Goal: Task Accomplishment & Management: Use online tool/utility

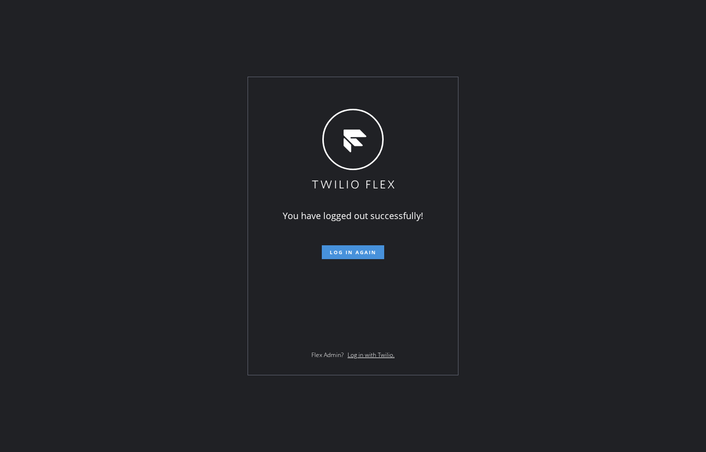
click at [361, 251] on span "Log in again" at bounding box center [353, 252] width 47 height 7
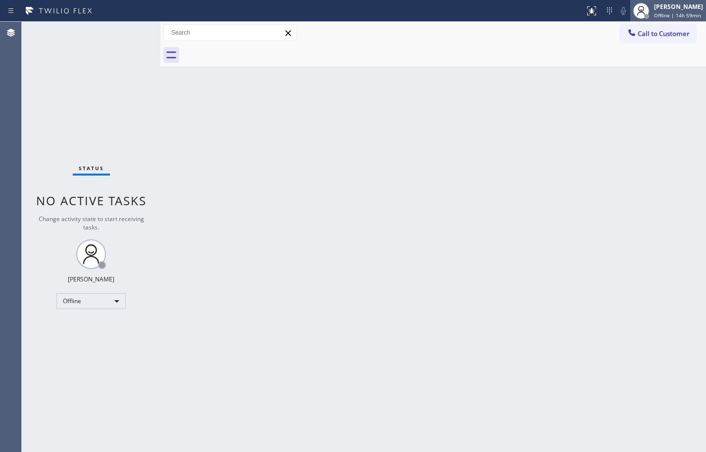
click at [679, 14] on span "Offline | 14h 59min" at bounding box center [677, 15] width 47 height 7
click at [674, 16] on span "Offline | 14h 59min" at bounding box center [677, 15] width 47 height 7
click at [657, 15] on span "Offline | 14h 59min" at bounding box center [677, 15] width 47 height 7
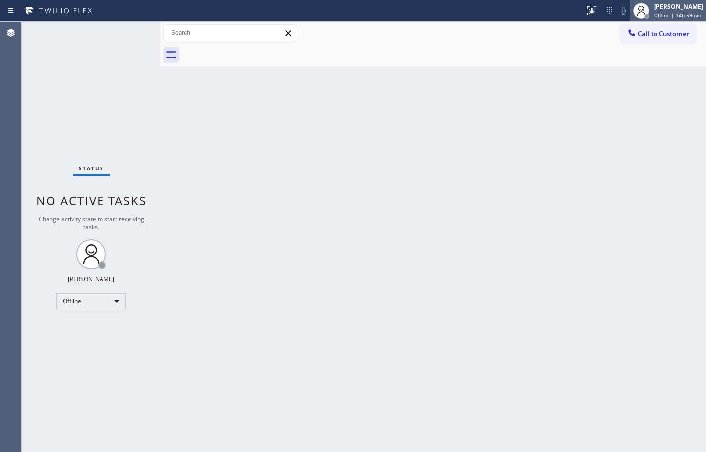
click at [657, 15] on span "Offline | 14h 59min" at bounding box center [677, 15] width 47 height 7
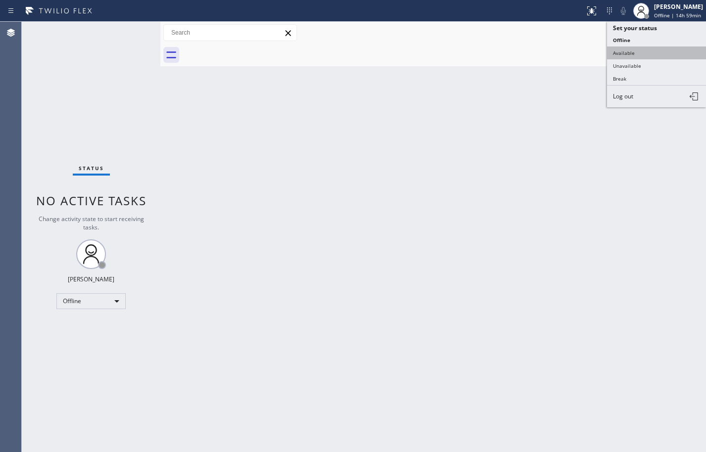
click at [639, 52] on button "Available" at bounding box center [656, 53] width 99 height 13
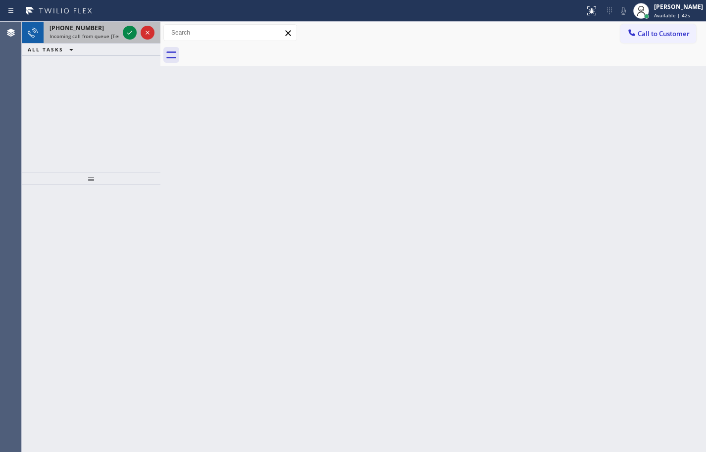
click at [80, 24] on span "+13102667594" at bounding box center [76, 28] width 54 height 8
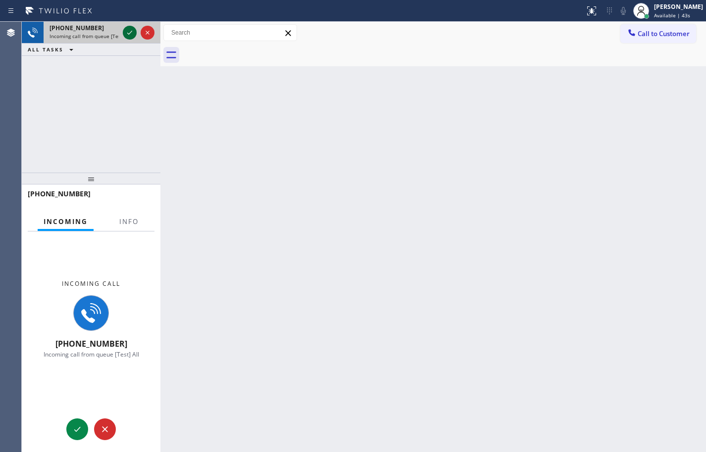
click at [128, 32] on icon at bounding box center [130, 33] width 12 height 12
click at [133, 220] on span "Info" at bounding box center [128, 221] width 19 height 9
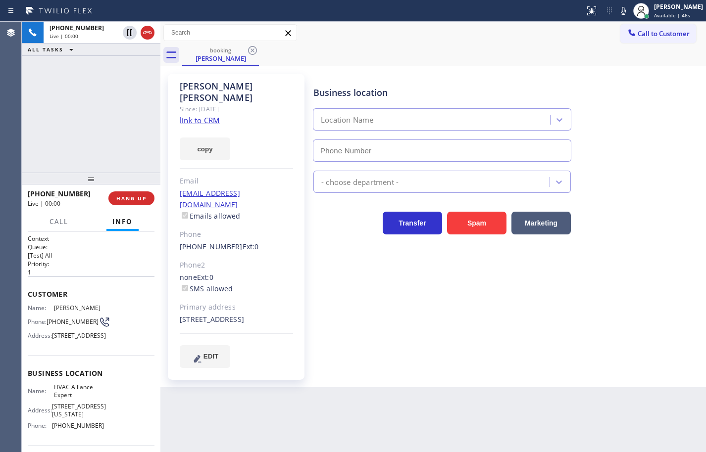
type input "(855) 999-4417"
click at [617, 9] on icon at bounding box center [623, 11] width 12 height 12
click at [617, 10] on icon at bounding box center [623, 11] width 12 height 12
click at [220, 107] on div "Sarah Speno Since: 20 may 2020 link to CRM copy Email sarahcrockettspano@gmail.…" at bounding box center [236, 227] width 137 height 306
click at [216, 115] on link "link to CRM" at bounding box center [200, 120] width 40 height 10
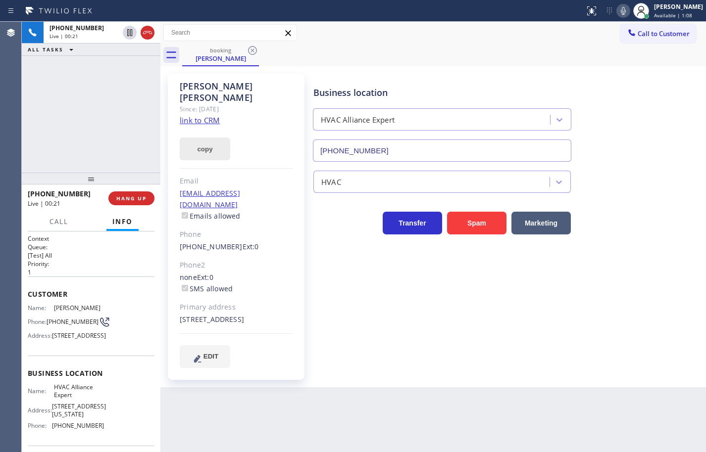
click at [217, 138] on button "copy" at bounding box center [205, 149] width 50 height 23
click at [617, 9] on icon at bounding box center [623, 11] width 12 height 12
click at [617, 12] on icon at bounding box center [623, 11] width 12 height 12
click at [130, 34] on icon at bounding box center [130, 33] width 12 height 12
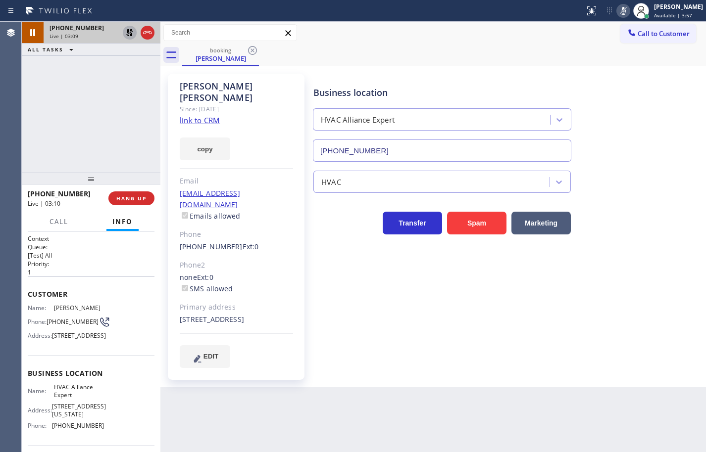
click at [126, 33] on icon at bounding box center [130, 33] width 12 height 12
click at [620, 9] on rect at bounding box center [623, 9] width 7 height 7
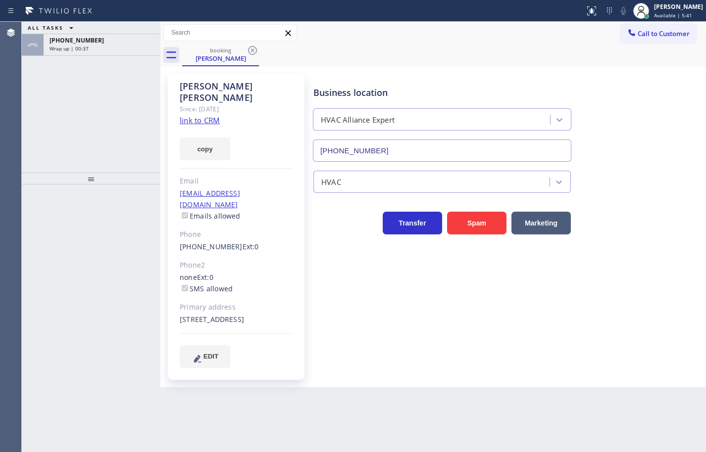
type input "(855) 999-4417"
click at [102, 49] on div "Wrap up | 00:37" at bounding box center [101, 48] width 105 height 7
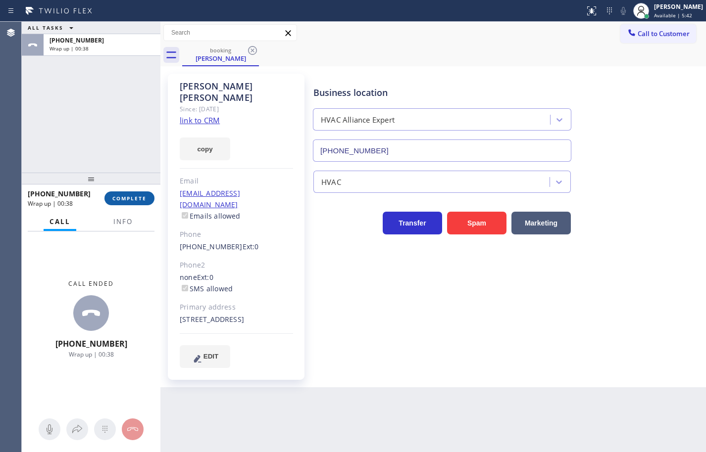
click at [130, 192] on button "COMPLETE" at bounding box center [129, 199] width 50 height 14
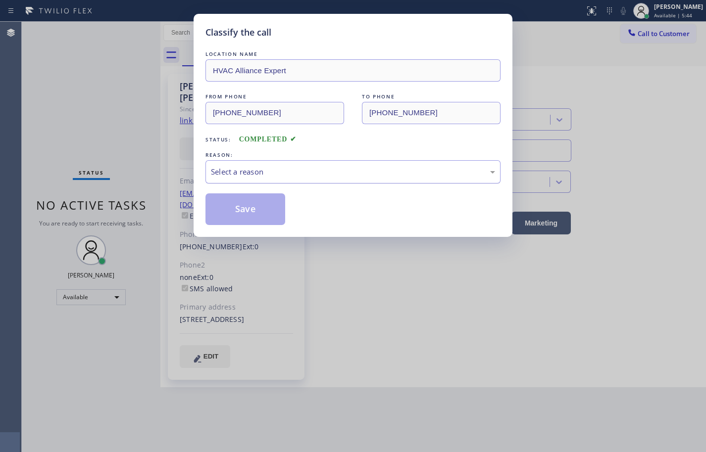
click at [250, 169] on div "Select a reason" at bounding box center [353, 171] width 284 height 11
click at [263, 215] on button "Save" at bounding box center [245, 209] width 80 height 32
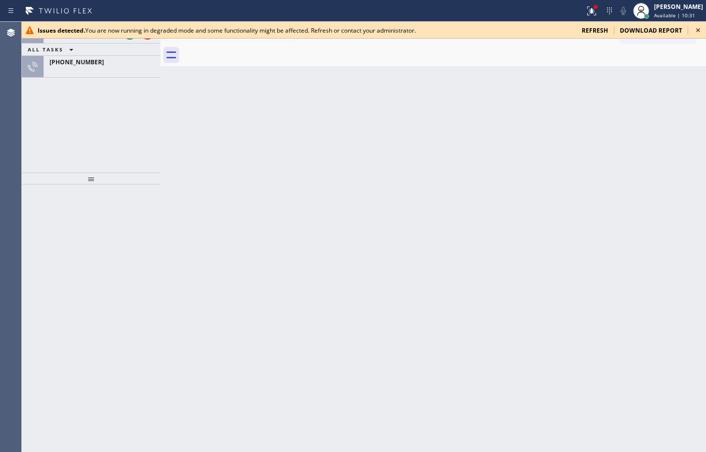
click at [597, 31] on span "refresh" at bounding box center [594, 30] width 26 height 8
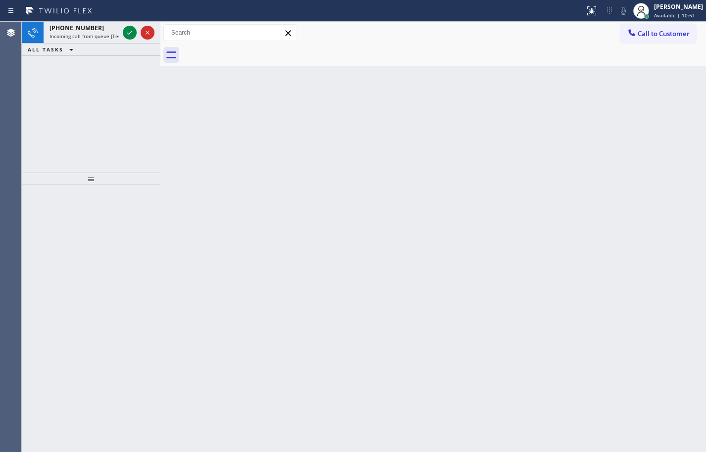
click at [94, 103] on div "[PHONE_NUMBER] Incoming call from queue [Test] All ALL TASKS ALL TASKS ACTIVE T…" at bounding box center [91, 97] width 139 height 151
click at [91, 22] on div "[PHONE_NUMBER] Incoming call from queue [Test] All" at bounding box center [82, 33] width 77 height 22
click at [111, 35] on span "Incoming call from queue [Test] All" at bounding box center [90, 36] width 82 height 7
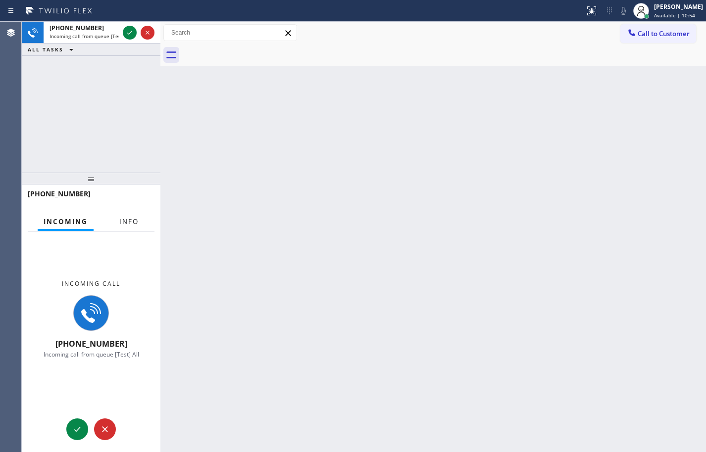
click at [125, 228] on button "Info" at bounding box center [128, 221] width 31 height 19
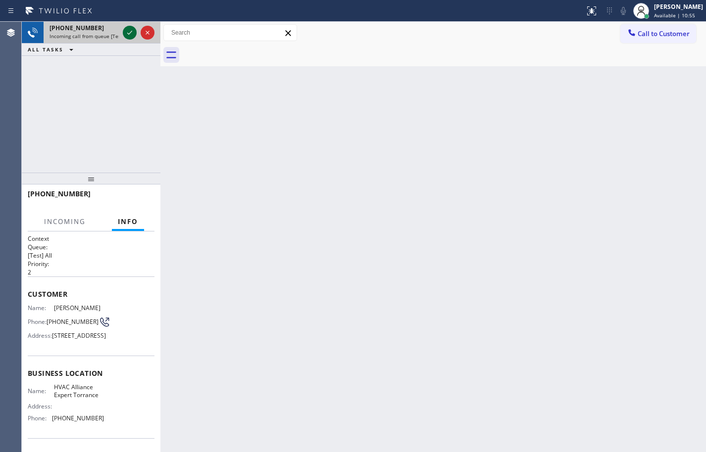
click at [132, 30] on icon at bounding box center [130, 33] width 12 height 12
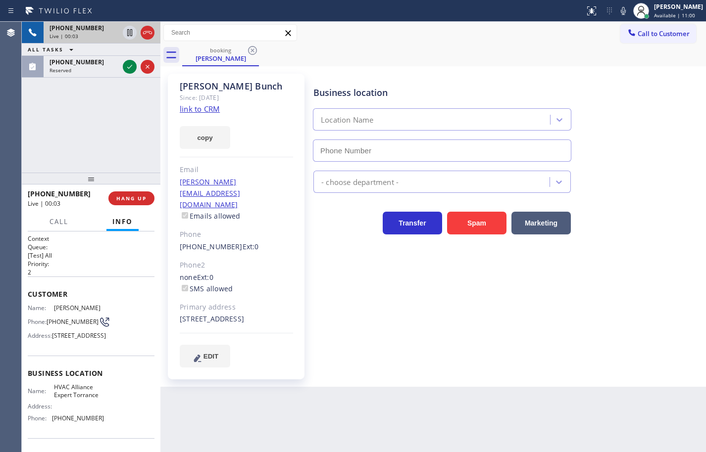
type input "[PHONE_NUMBER]"
click at [208, 108] on link "link to CRM" at bounding box center [200, 109] width 40 height 10
click at [224, 138] on button "copy" at bounding box center [205, 137] width 50 height 23
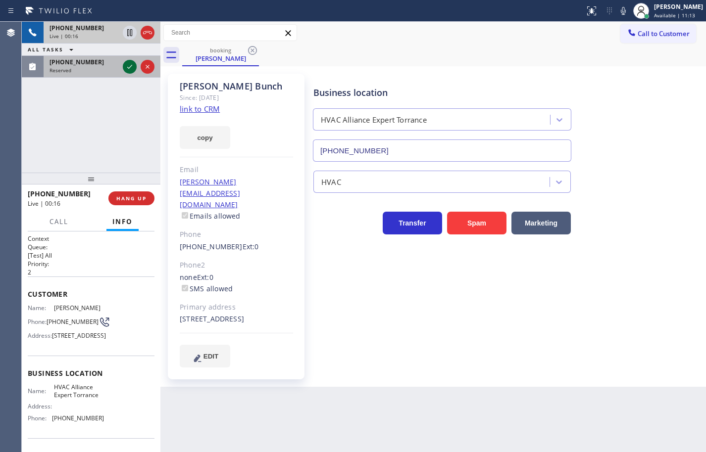
click at [131, 66] on icon at bounding box center [129, 67] width 5 height 4
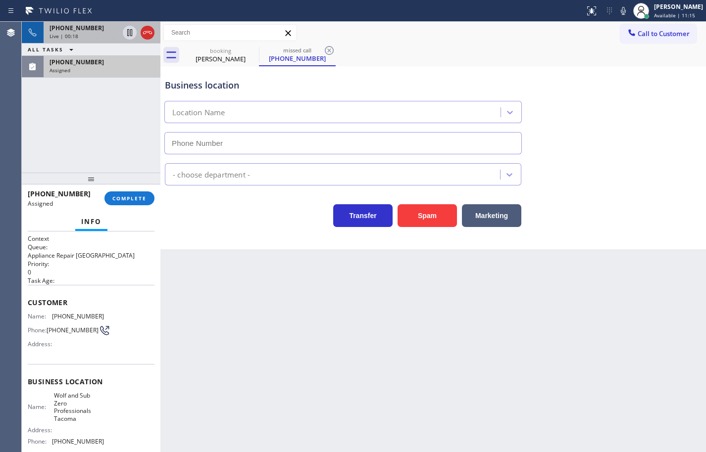
type input "[PHONE_NUMBER]"
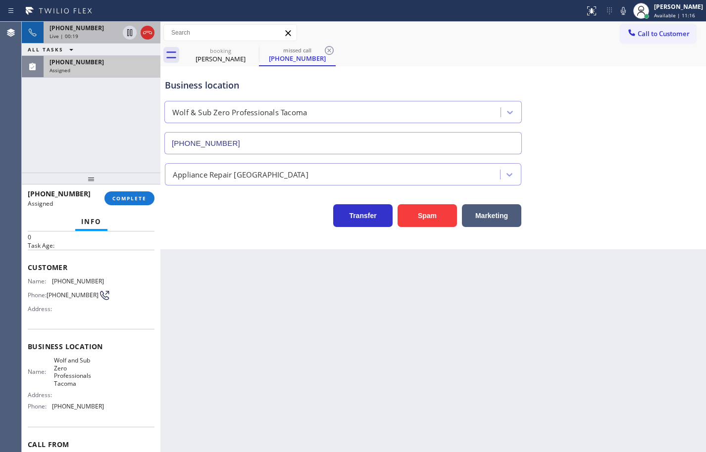
scroll to position [49, 0]
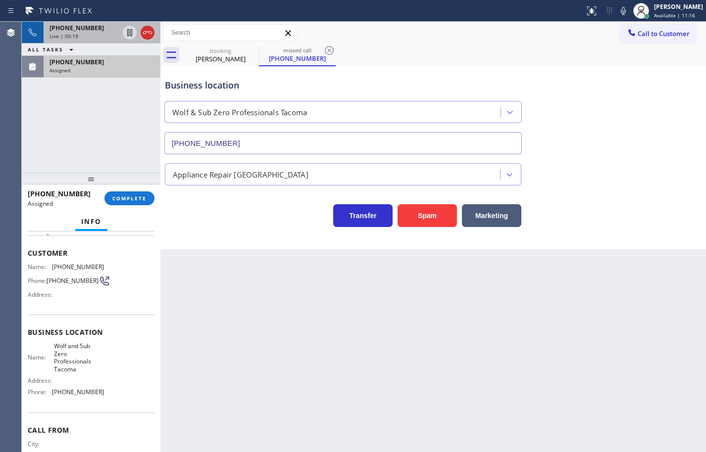
click at [100, 388] on div "Name: [PERSON_NAME] and Sub Zero Professionals Tacoma Address: Phone: [PHONE_NU…" at bounding box center [91, 371] width 127 height 58
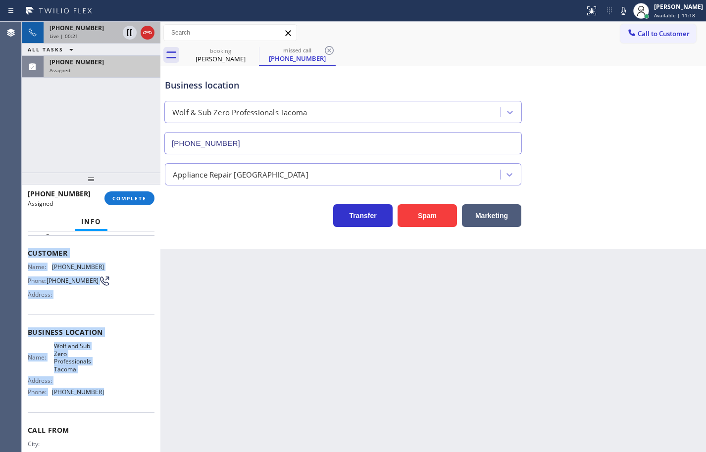
drag, startPoint x: 101, startPoint y: 397, endPoint x: 30, endPoint y: 257, distance: 157.1
click at [30, 257] on div "Context Queue: Appliance Repair High End Priority: 0 Task Age: Customer Name: […" at bounding box center [91, 336] width 127 height 302
copy div "Customer Name: [PHONE_NUMBER] Phone: [PHONE_NUMBER] Address: Business location …"
click at [132, 198] on span "COMPLETE" at bounding box center [129, 198] width 34 height 7
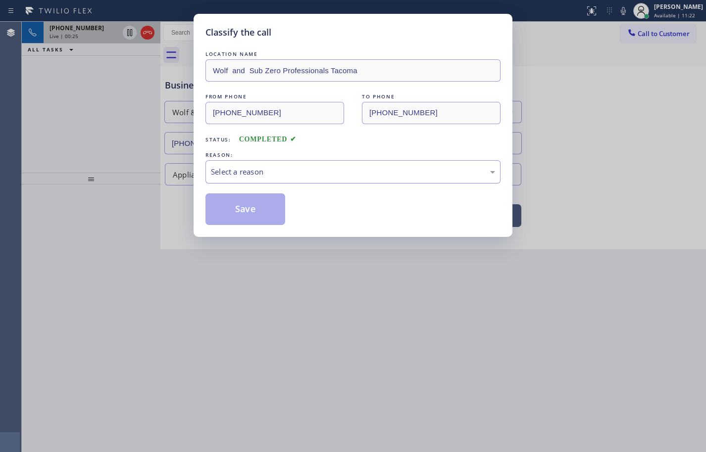
click at [265, 175] on div "Select a reason" at bounding box center [353, 171] width 284 height 11
click at [254, 208] on button "Save" at bounding box center [245, 209] width 80 height 32
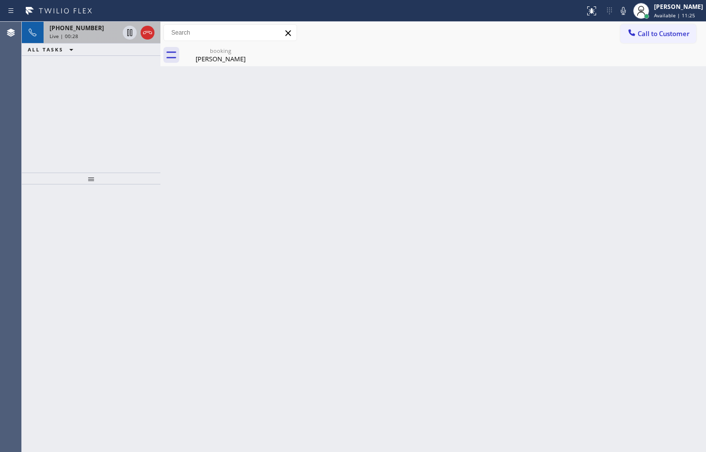
click at [67, 31] on span "[PHONE_NUMBER]" at bounding box center [76, 28] width 54 height 8
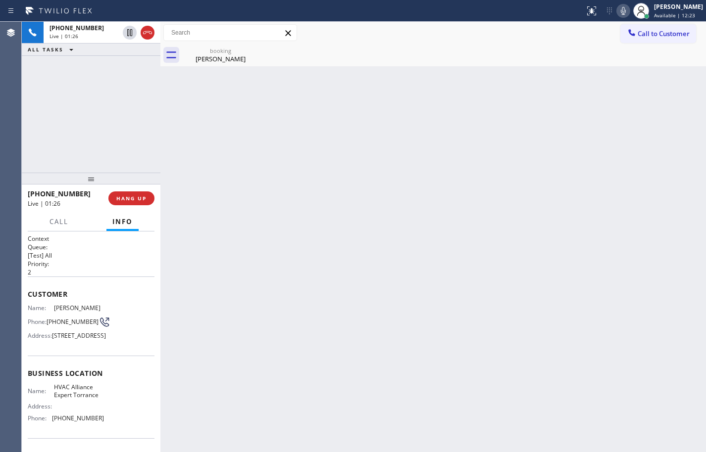
click at [618, 11] on icon at bounding box center [623, 11] width 12 height 12
click at [684, 93] on div "Back to Dashboard Change Sender ID Customers Technicians Select a contact Outbo…" at bounding box center [432, 237] width 545 height 431
click at [617, 10] on icon at bounding box center [623, 11] width 12 height 12
click at [620, 10] on rect at bounding box center [623, 9] width 7 height 7
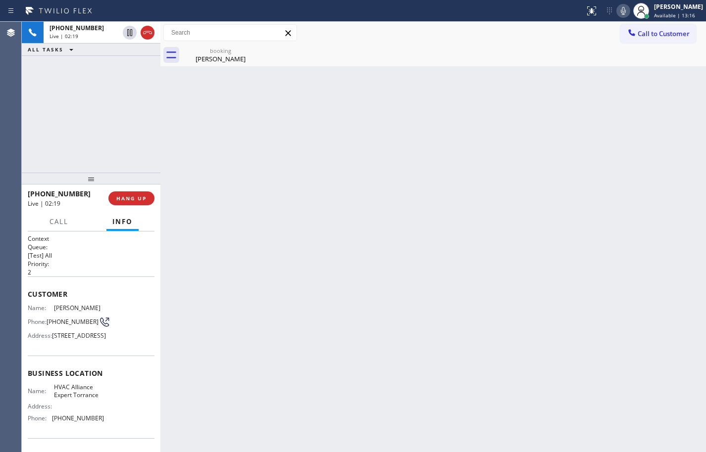
click at [617, 11] on icon at bounding box center [623, 11] width 12 height 12
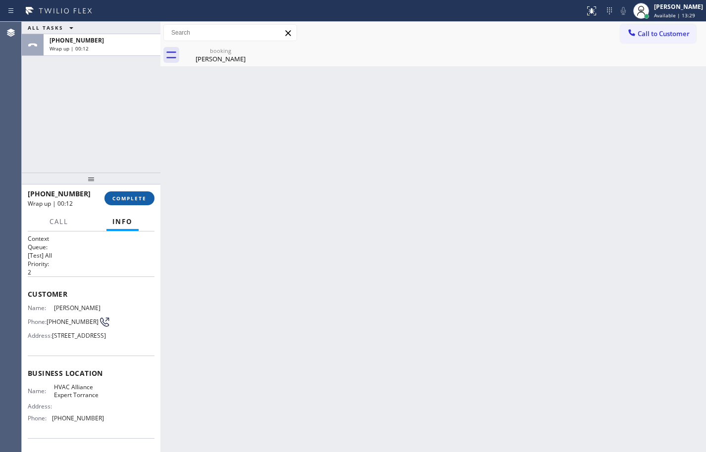
click at [139, 201] on span "COMPLETE" at bounding box center [129, 198] width 34 height 7
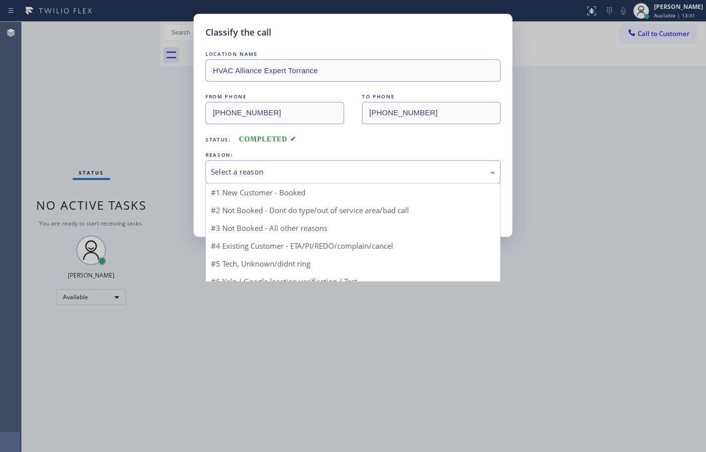
click at [260, 172] on div "Select a reason" at bounding box center [353, 171] width 284 height 11
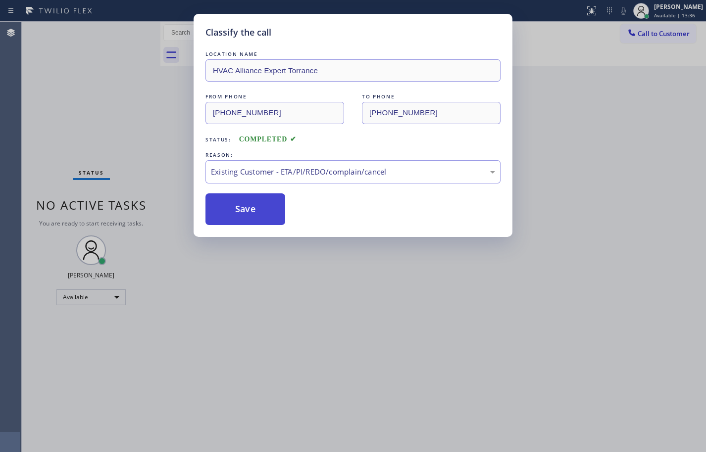
click at [274, 206] on button "Save" at bounding box center [245, 209] width 80 height 32
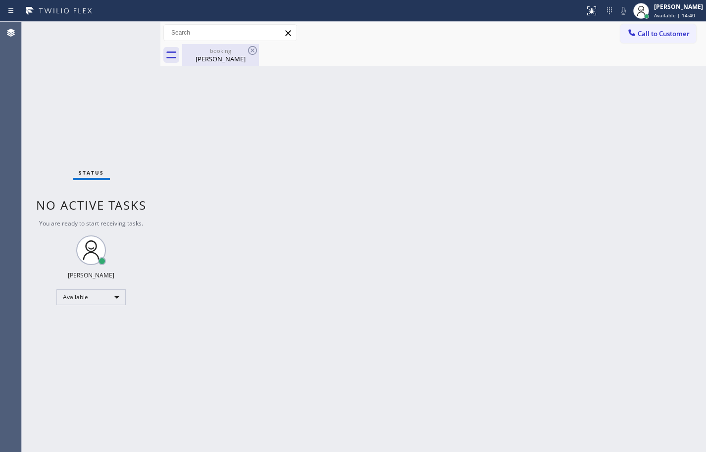
click at [192, 53] on div "booking" at bounding box center [220, 50] width 75 height 7
click at [703, 145] on div "Back to Dashboard Change Sender ID Customers Technicians Select a contact Outbo…" at bounding box center [432, 237] width 545 height 431
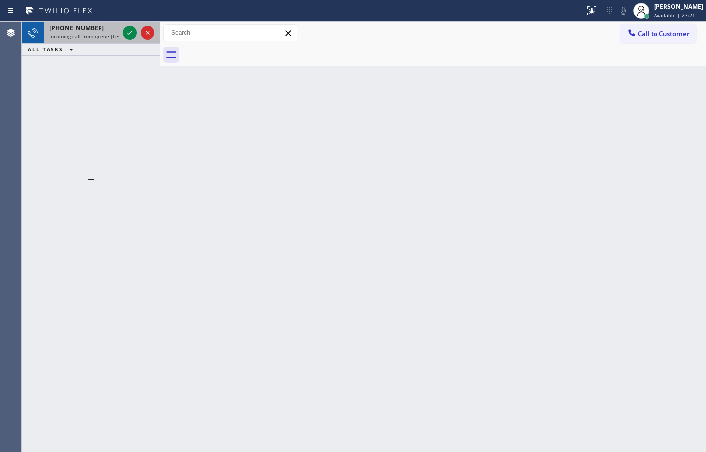
click at [104, 29] on div "[PHONE_NUMBER]" at bounding box center [83, 28] width 69 height 8
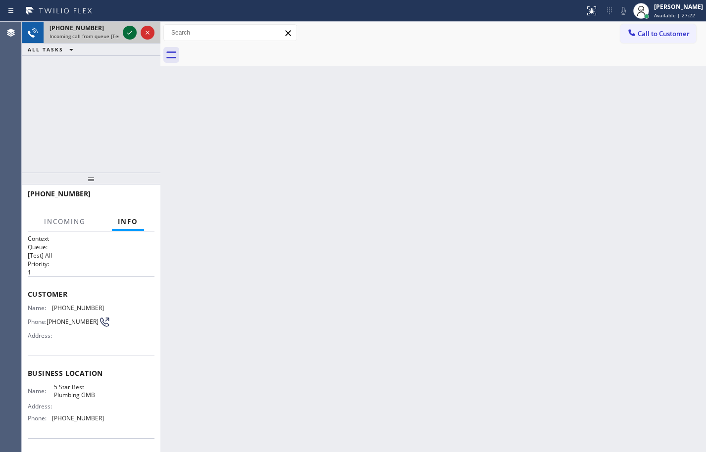
click at [126, 31] on icon at bounding box center [130, 33] width 12 height 12
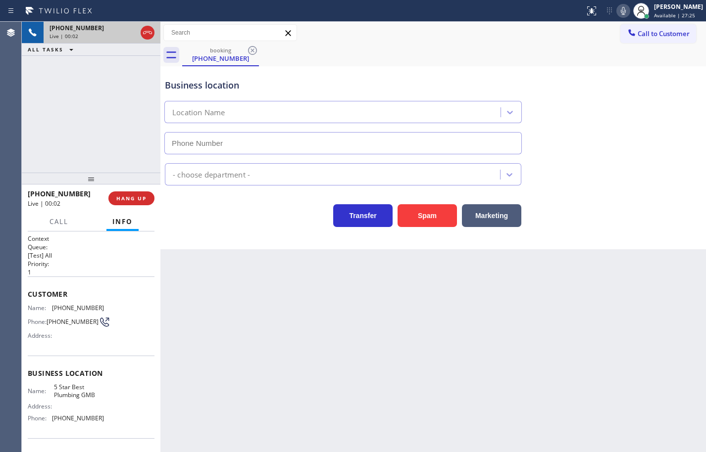
type input "[PHONE_NUMBER]"
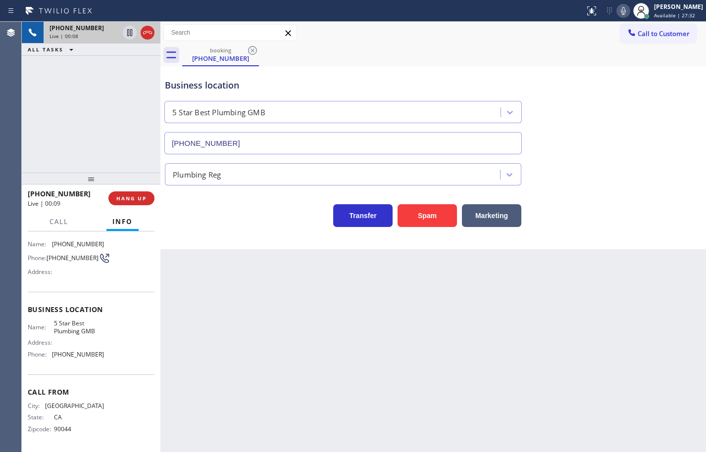
click at [106, 357] on div "Name: 5 Star Best Plumbing GMB Address: Phone: [PHONE_NUMBER]" at bounding box center [91, 341] width 127 height 43
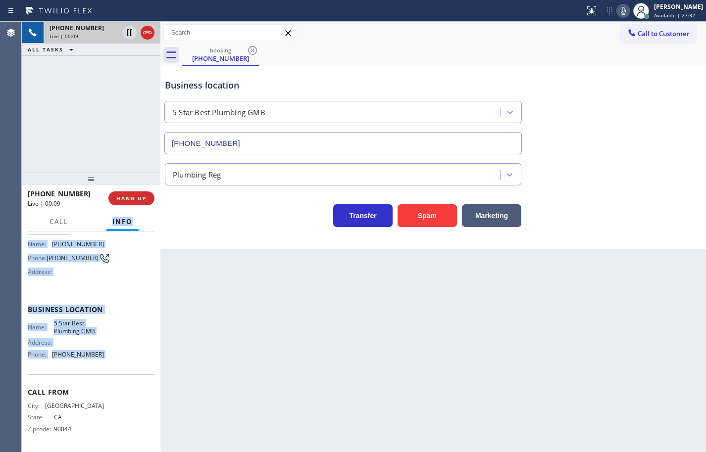
scroll to position [0, 0]
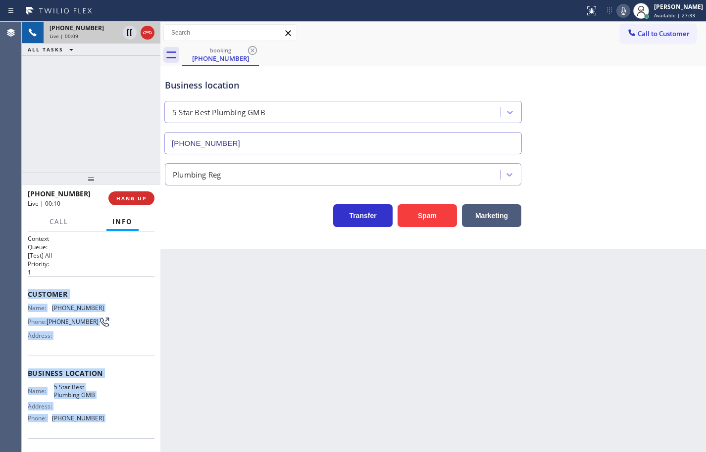
drag, startPoint x: 106, startPoint y: 357, endPoint x: 34, endPoint y: 298, distance: 92.9
click at [34, 298] on div "Context Queue: [Test] All Priority: 1 Customer Name: [PHONE_NUMBER] Phone: [PHO…" at bounding box center [91, 374] width 127 height 279
copy div "Customer Name: [PHONE_NUMBER] Phone: [PHONE_NUMBER] Address: Business location …"
click at [617, 11] on icon at bounding box center [623, 11] width 12 height 12
click at [128, 32] on icon at bounding box center [130, 33] width 12 height 12
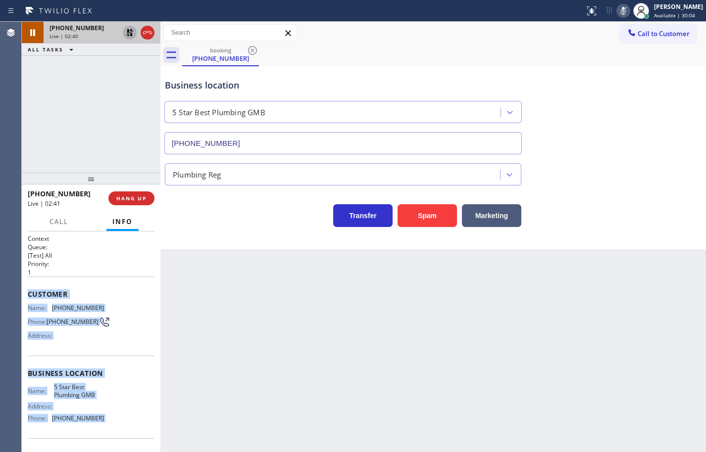
click at [131, 31] on icon at bounding box center [129, 32] width 7 height 7
click at [617, 9] on icon at bounding box center [623, 11] width 12 height 12
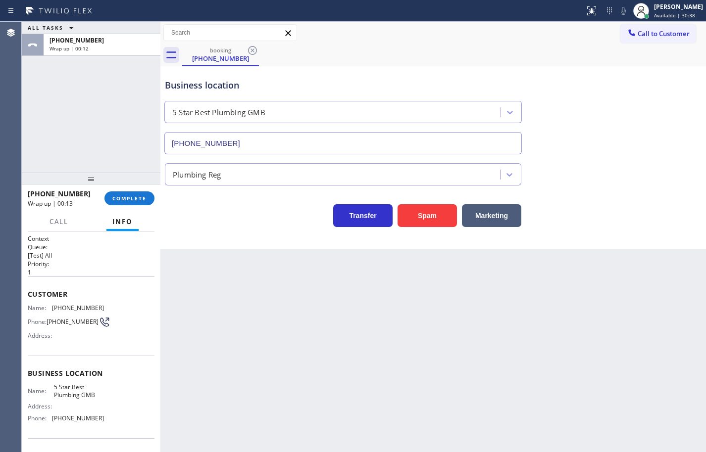
click at [103, 153] on div "ALL TASKS ALL TASKS ACTIVE TASKS TASKS IN WRAP UP [PHONE_NUMBER] Wrap up | 00:12" at bounding box center [91, 97] width 139 height 151
click at [123, 199] on span "COMPLETE" at bounding box center [129, 198] width 34 height 7
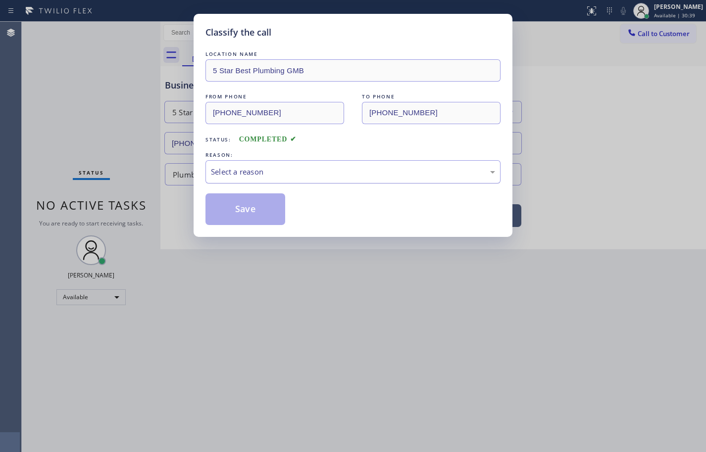
click at [230, 176] on div "Select a reason" at bounding box center [353, 171] width 284 height 11
click at [266, 216] on button "Save" at bounding box center [245, 209] width 80 height 32
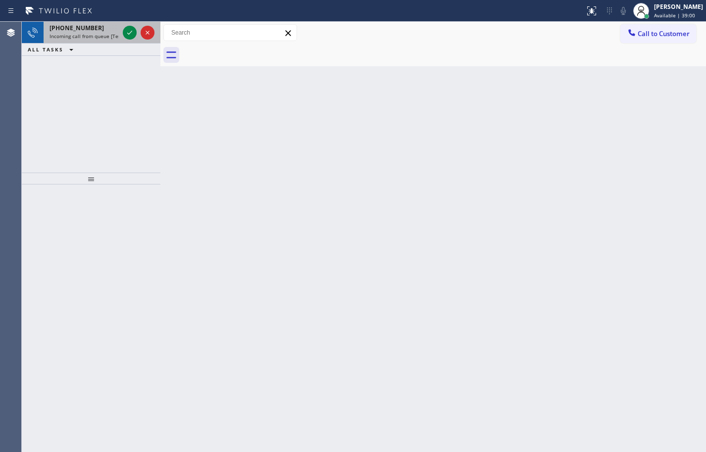
click at [86, 22] on div "[PHONE_NUMBER] Incoming call from queue [Test] All" at bounding box center [82, 33] width 77 height 22
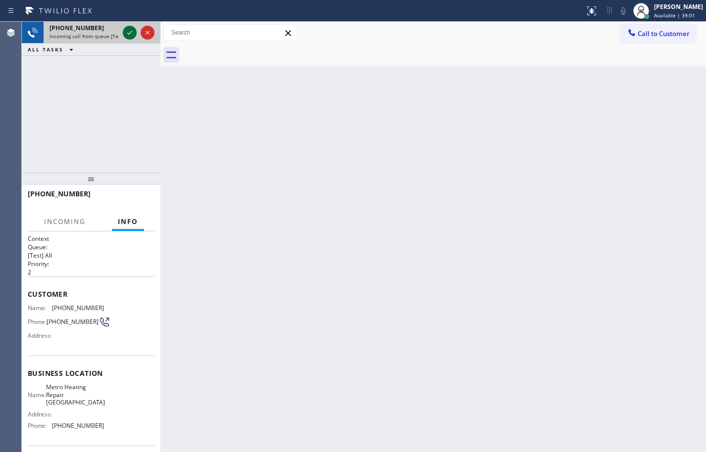
click at [126, 35] on icon at bounding box center [130, 33] width 12 height 12
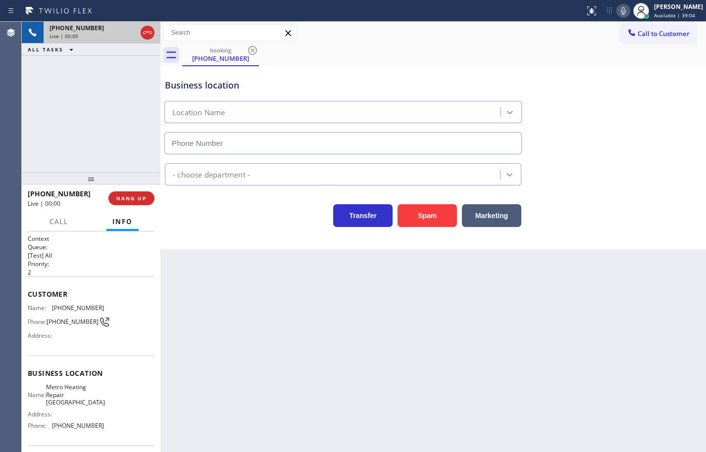
type input "[PHONE_NUMBER]"
click at [98, 434] on div "Name: Metro Heating Repair San Bruno Address: Phone: [PHONE_NUMBER]" at bounding box center [66, 409] width 76 height 50
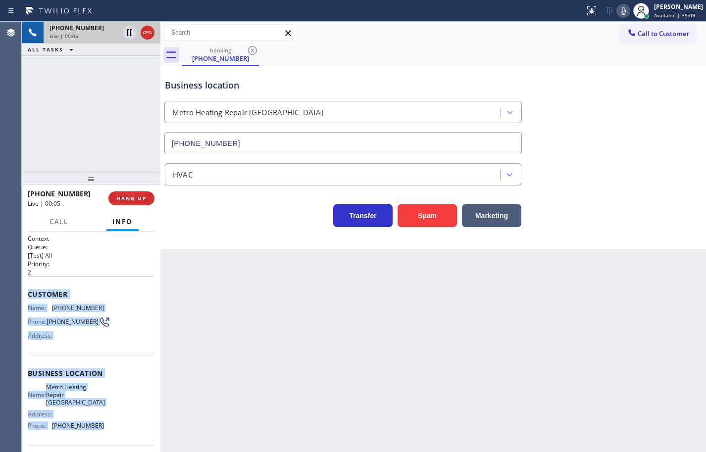
drag, startPoint x: 100, startPoint y: 433, endPoint x: 28, endPoint y: 292, distance: 157.8
click at [28, 292] on div "Context Queue: [Test] All Priority: 2 Customer Name: [PHONE_NUMBER] Phone: [PHO…" at bounding box center [91, 378] width 127 height 287
copy div "Customer Name: [PHONE_NUMBER] Phone: [PHONE_NUMBER] Address: Business location …"
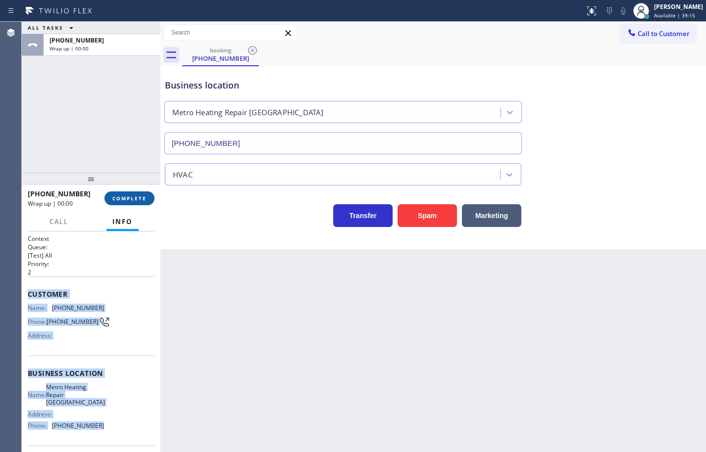
click at [151, 198] on button "COMPLETE" at bounding box center [129, 199] width 50 height 14
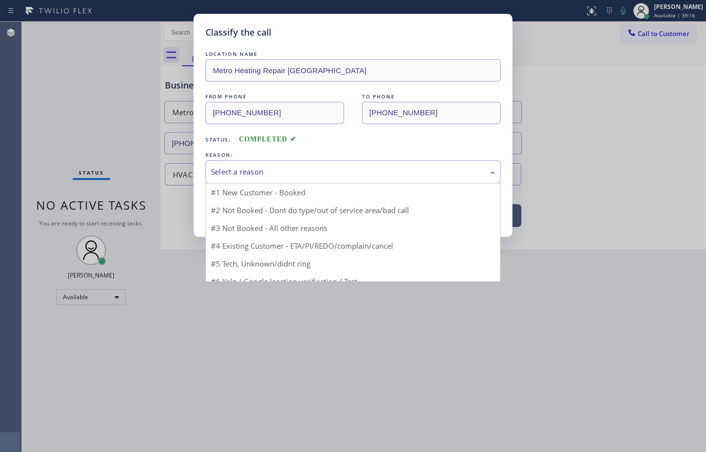
click at [247, 175] on div "Select a reason" at bounding box center [353, 171] width 284 height 11
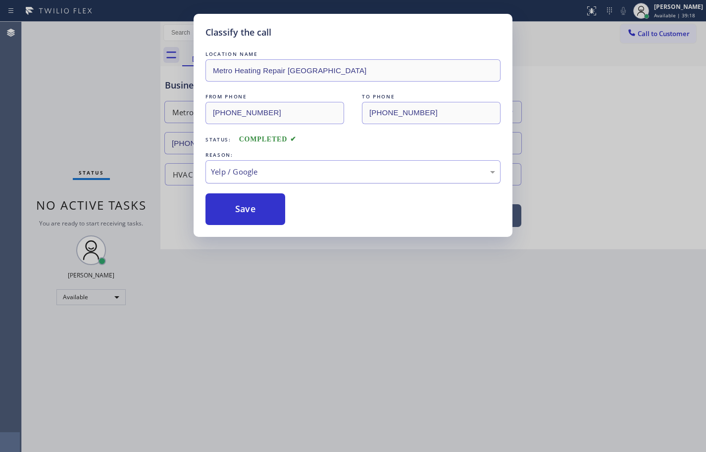
click at [272, 172] on div "Yelp / Google" at bounding box center [353, 171] width 284 height 11
click at [274, 217] on button "Save" at bounding box center [245, 209] width 80 height 32
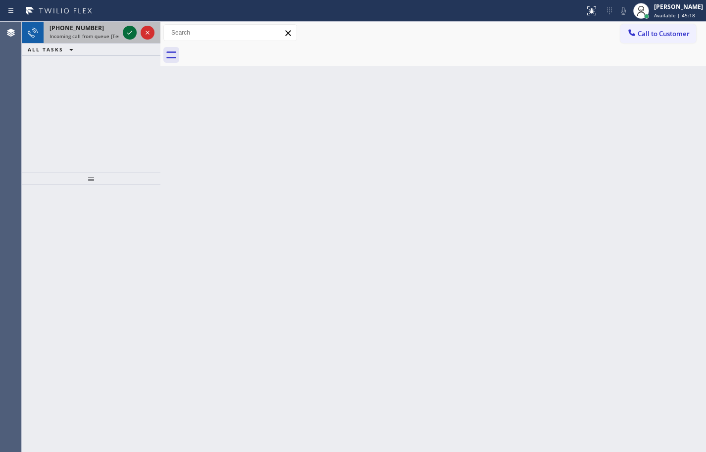
click at [129, 28] on icon at bounding box center [130, 33] width 12 height 12
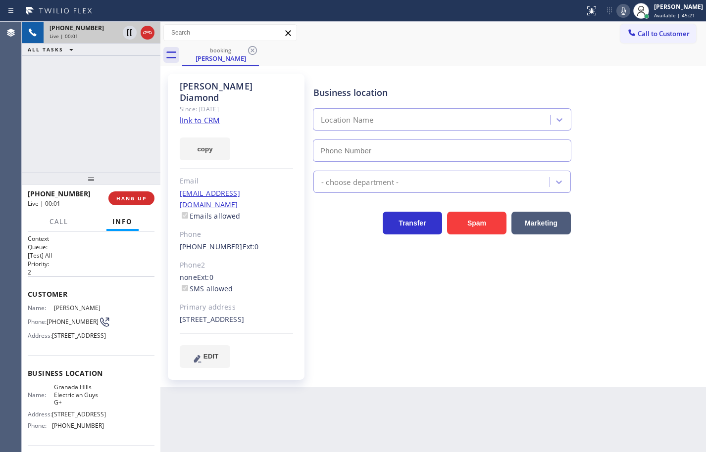
type input "[PHONE_NUMBER]"
click at [211, 115] on link "link to CRM" at bounding box center [200, 120] width 40 height 10
click at [215, 138] on button "copy" at bounding box center [205, 149] width 50 height 23
click at [618, 15] on icon at bounding box center [623, 11] width 12 height 12
click at [129, 33] on icon at bounding box center [129, 32] width 5 height 7
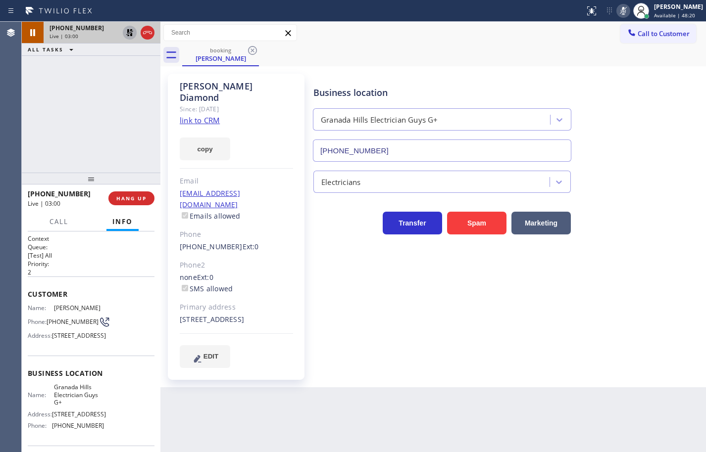
click at [94, 102] on div "[PHONE_NUMBER] Live | 03:00 ALL TASKS ALL TASKS ACTIVE TASKS TASKS IN WRAP UP" at bounding box center [91, 97] width 139 height 151
click at [130, 34] on icon at bounding box center [130, 33] width 12 height 12
click at [617, 10] on icon at bounding box center [623, 11] width 12 height 12
click at [617, 13] on icon at bounding box center [623, 11] width 12 height 12
click at [140, 200] on span "HANG UP" at bounding box center [131, 198] width 30 height 7
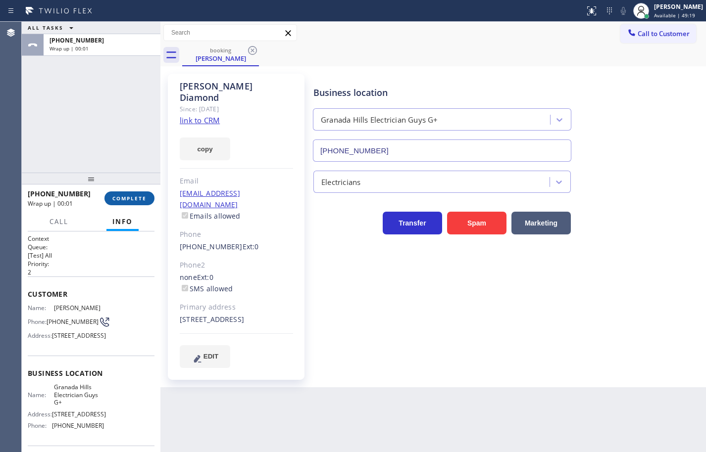
click at [149, 196] on button "COMPLETE" at bounding box center [129, 199] width 50 height 14
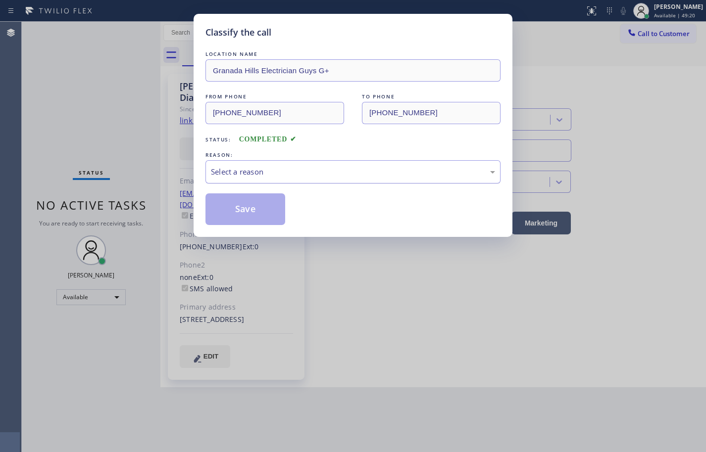
click at [289, 173] on div "Select a reason" at bounding box center [353, 171] width 284 height 11
click at [264, 200] on button "Save" at bounding box center [245, 209] width 80 height 32
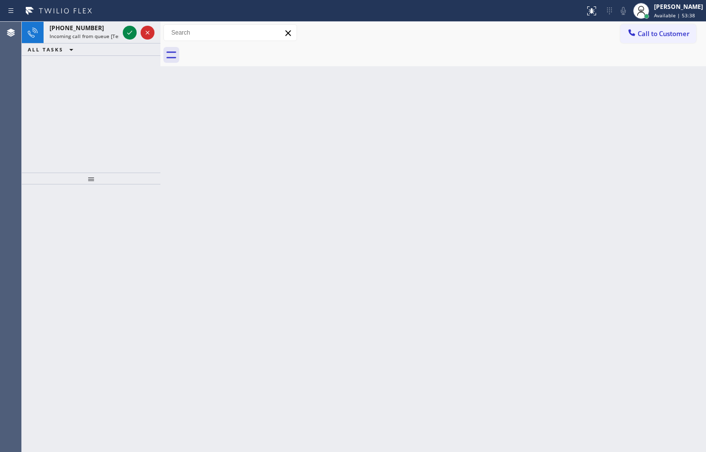
click at [83, 45] on div "ALL TASKS ALL TASKS ACTIVE TASKS TASKS IN WRAP UP" at bounding box center [91, 50] width 139 height 12
click at [129, 32] on icon at bounding box center [130, 33] width 12 height 12
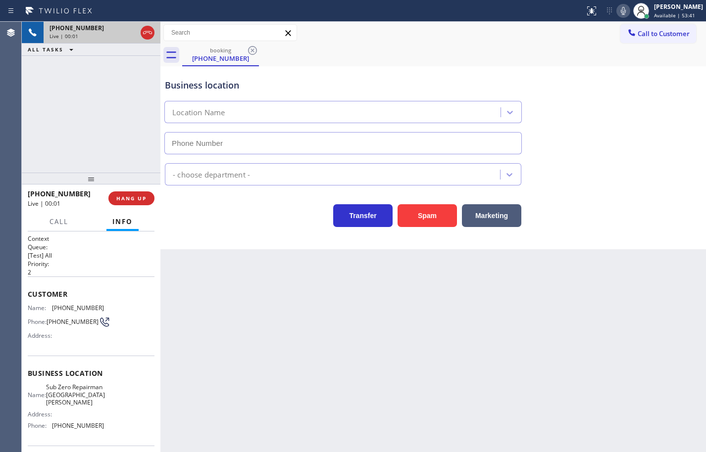
type input "[PHONE_NUMBER]"
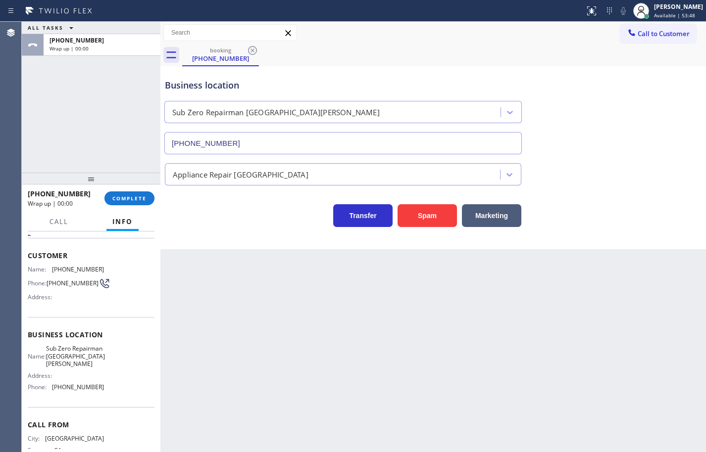
scroll to position [75, 0]
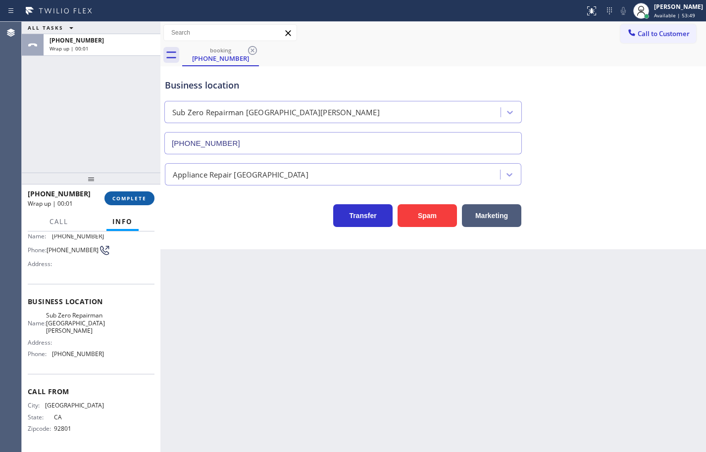
click at [138, 199] on span "COMPLETE" at bounding box center [129, 198] width 34 height 7
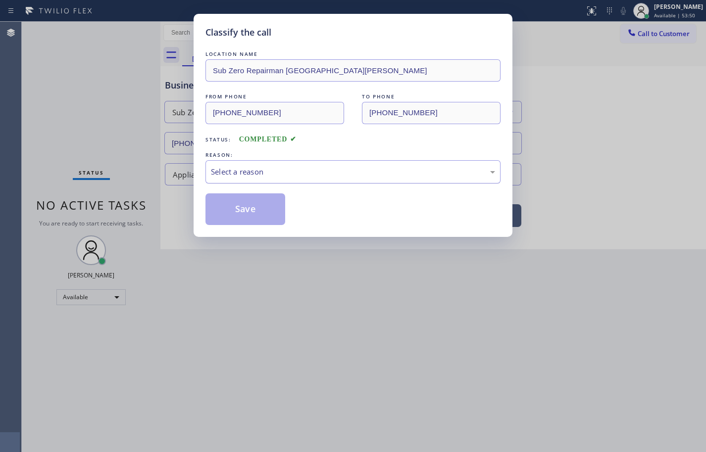
click at [256, 171] on div "Select a reason" at bounding box center [353, 171] width 284 height 11
click at [249, 211] on button "Save" at bounding box center [245, 209] width 80 height 32
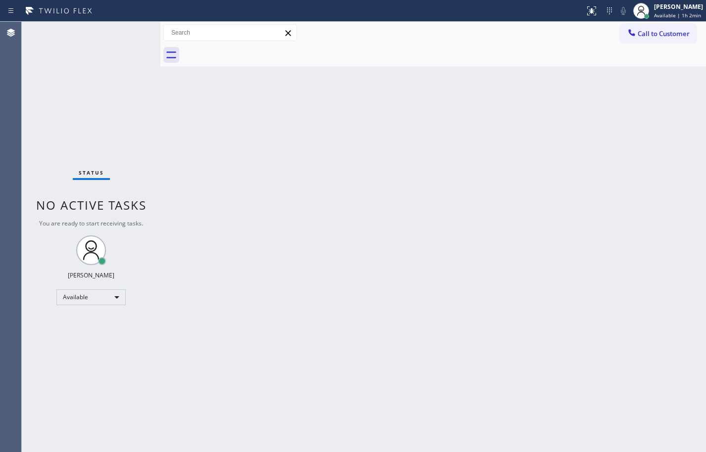
click at [61, 83] on div "Status No active tasks You are ready to start receiving tasks. [PERSON_NAME] Av…" at bounding box center [91, 237] width 139 height 431
click at [71, 83] on div "Status No active tasks You are ready to start receiving tasks. [PERSON_NAME] Av…" at bounding box center [91, 237] width 139 height 431
click at [109, 40] on div "Status No active tasks You are ready to start receiving tasks. [PERSON_NAME] Av…" at bounding box center [91, 237] width 139 height 431
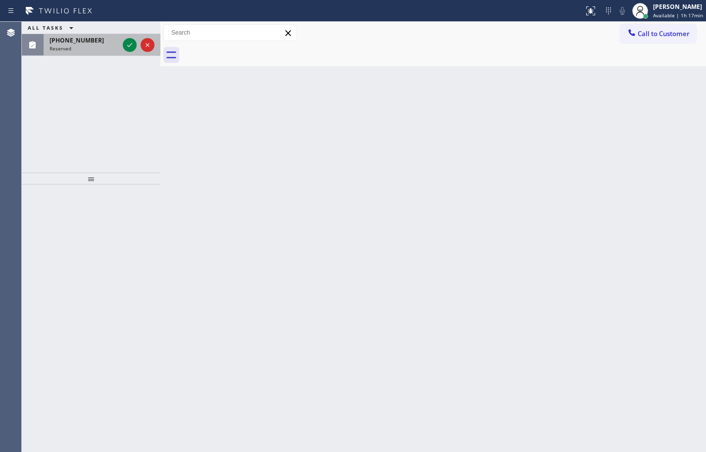
click at [94, 49] on div "Reserved" at bounding box center [83, 48] width 69 height 7
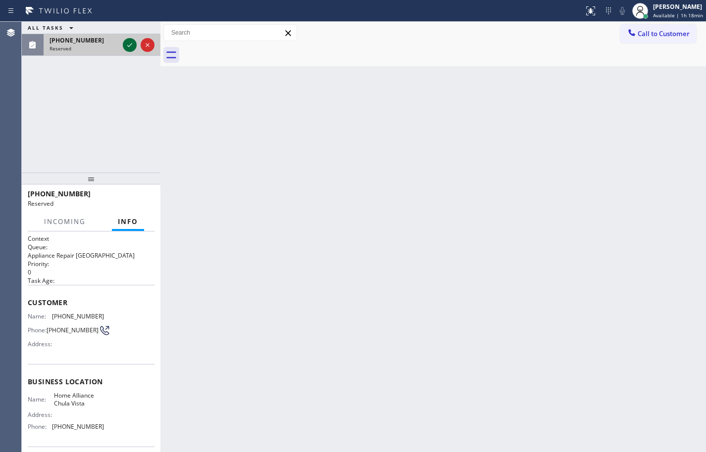
click at [134, 41] on icon at bounding box center [130, 45] width 12 height 12
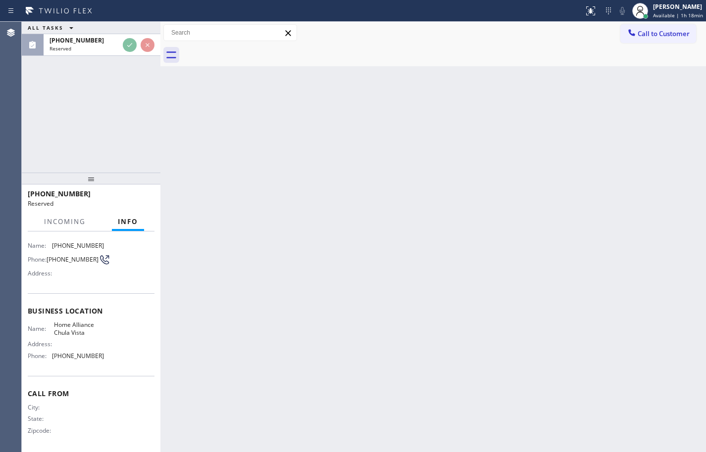
scroll to position [76, 0]
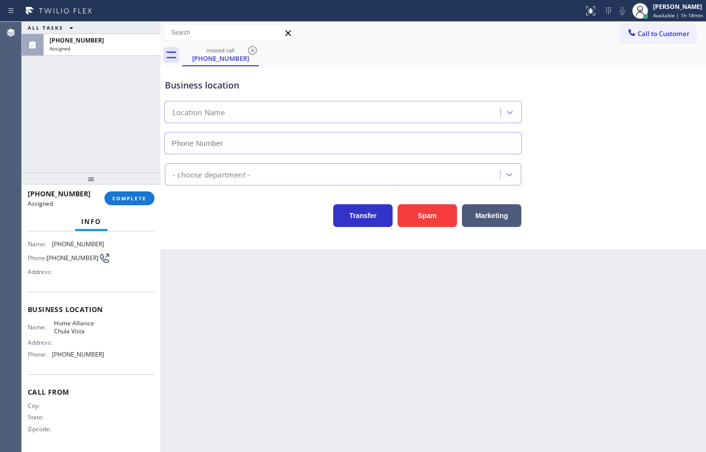
click at [105, 357] on div "Name: Home Alliance Chula Vista Address: Phone: [PHONE_NUMBER]" at bounding box center [91, 341] width 127 height 43
type input "[PHONE_NUMBER]"
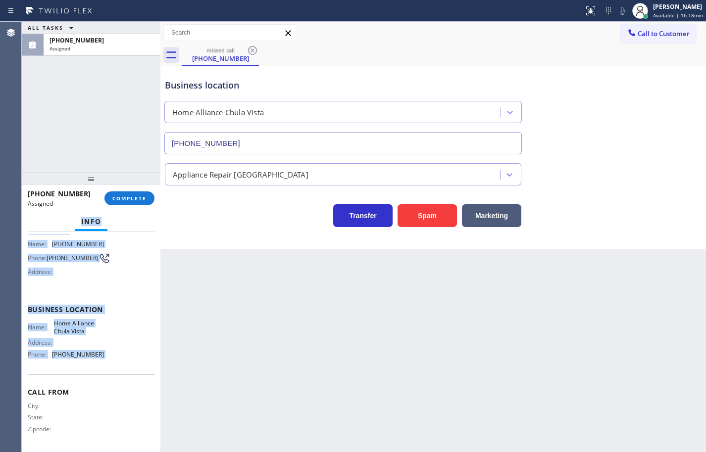
scroll to position [0, 0]
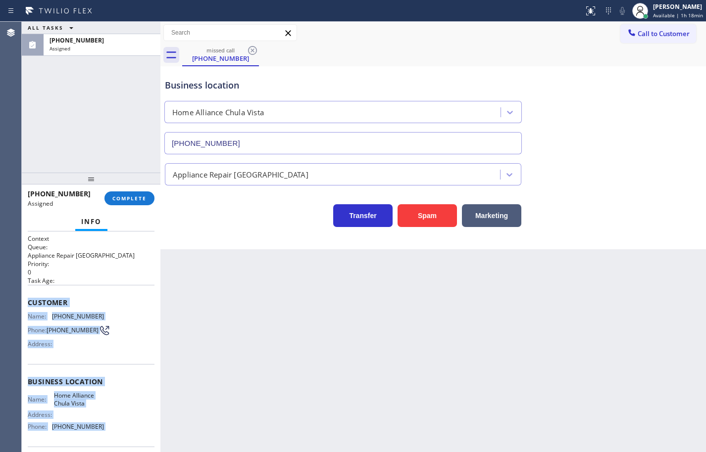
drag, startPoint x: 105, startPoint y: 357, endPoint x: 34, endPoint y: 305, distance: 88.2
click at [34, 305] on div "Context Queue: Appliance Repair High End Priority: 0 Task Age: Customer Name: […" at bounding box center [91, 378] width 127 height 287
copy div "Customer Name: [PHONE_NUMBER] Phone: [PHONE_NUMBER] Address: Business location …"
click at [141, 199] on span "COMPLETE" at bounding box center [129, 198] width 34 height 7
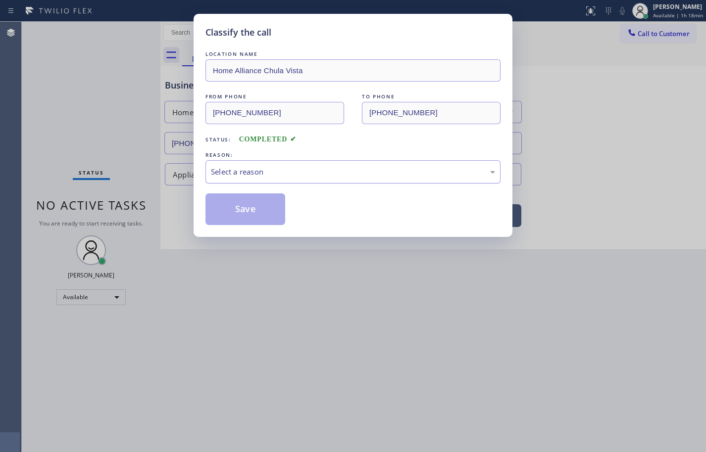
click at [252, 171] on div "Select a reason" at bounding box center [353, 171] width 284 height 11
click at [266, 211] on button "Save" at bounding box center [245, 209] width 80 height 32
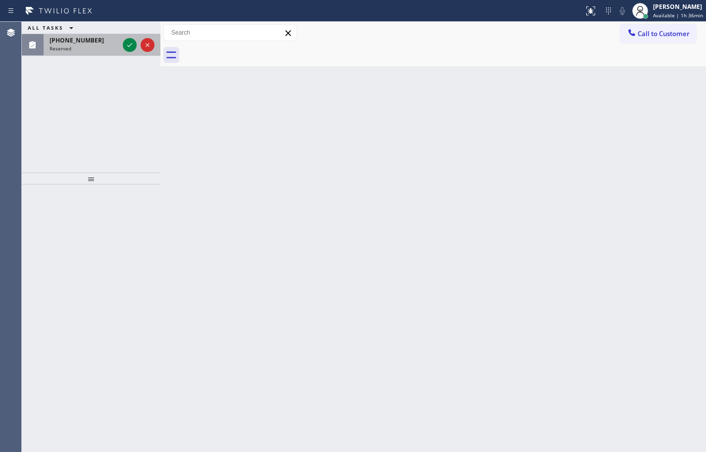
click at [88, 48] on div "Reserved" at bounding box center [83, 48] width 69 height 7
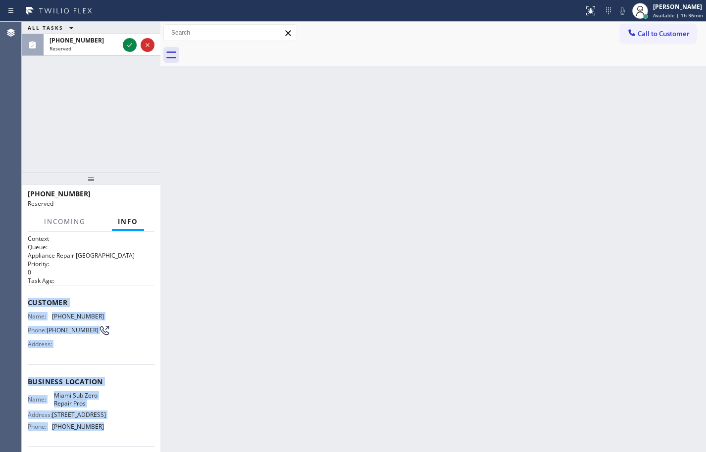
drag, startPoint x: 104, startPoint y: 355, endPoint x: 27, endPoint y: 305, distance: 92.2
click at [27, 305] on div "Context Queue: Appliance Repair High End Priority: 0 Task Age: Customer Name: […" at bounding box center [91, 342] width 139 height 221
copy div "Customer Name: [PHONE_NUMBER] Phone: [PHONE_NUMBER] Address: Business location …"
click at [130, 48] on icon at bounding box center [130, 45] width 12 height 12
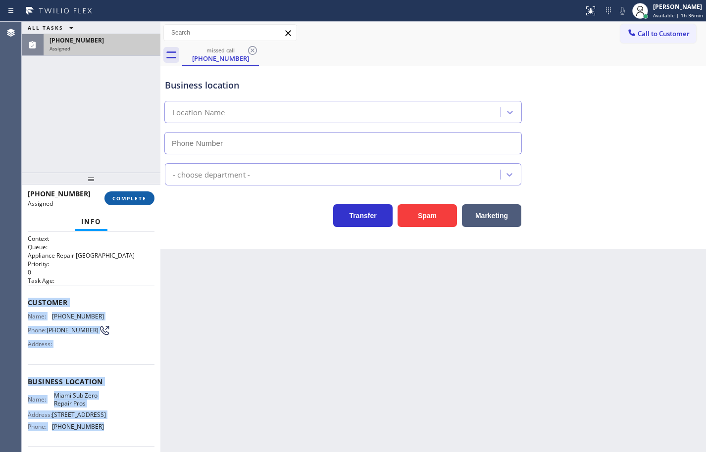
type input "[PHONE_NUMBER]"
click at [152, 197] on button "COMPLETE" at bounding box center [129, 199] width 50 height 14
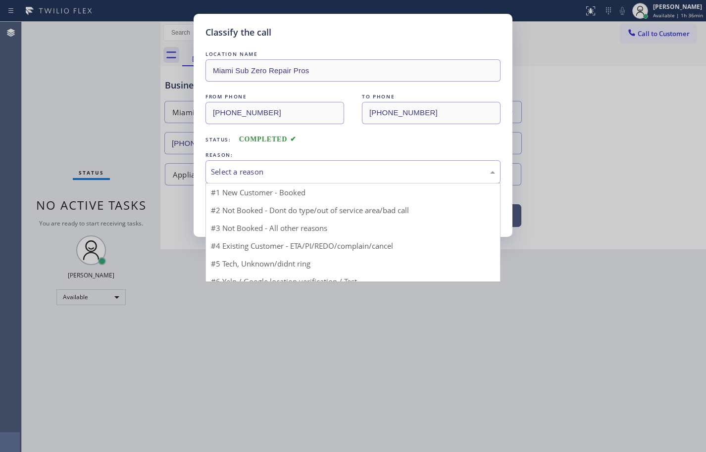
click at [295, 175] on div "Select a reason" at bounding box center [353, 171] width 284 height 11
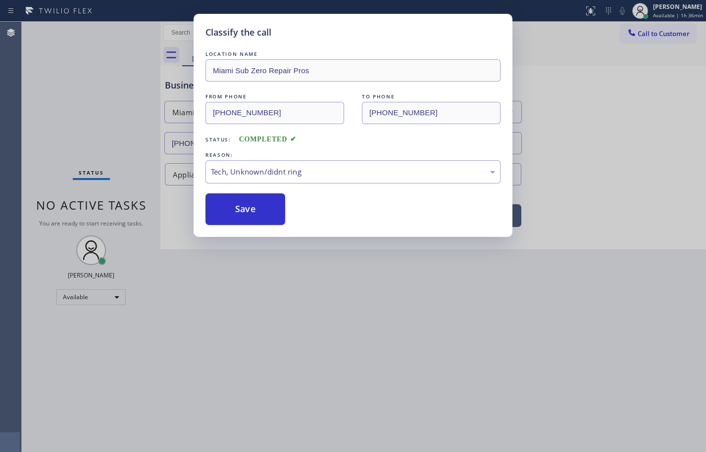
drag, startPoint x: 259, startPoint y: 245, endPoint x: 259, endPoint y: 208, distance: 37.6
click at [259, 208] on button "Save" at bounding box center [245, 209] width 80 height 32
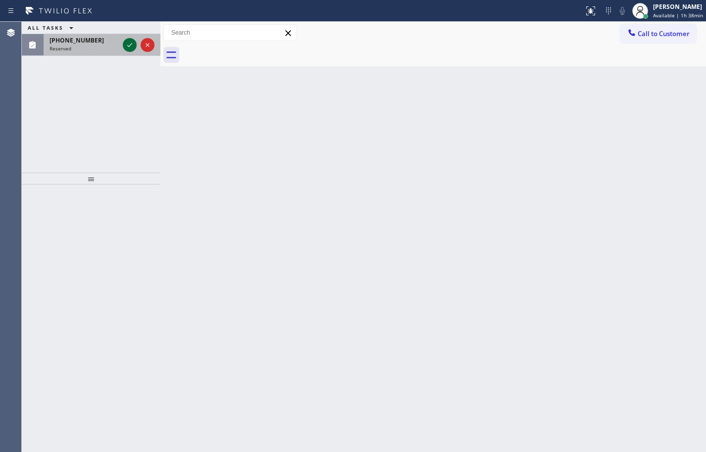
click at [131, 45] on icon at bounding box center [130, 45] width 12 height 12
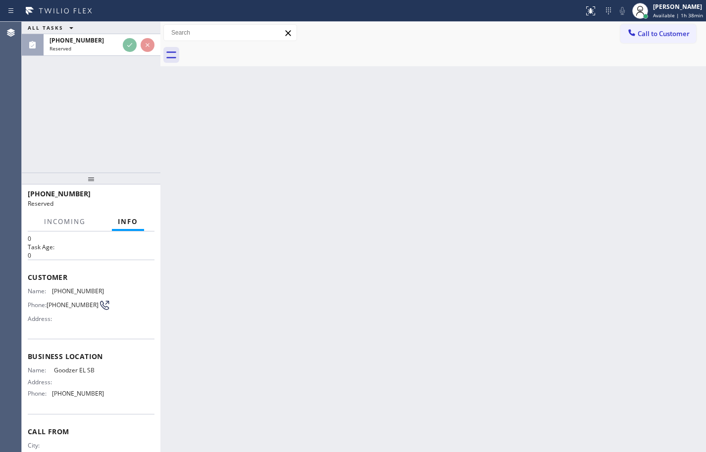
scroll to position [49, 0]
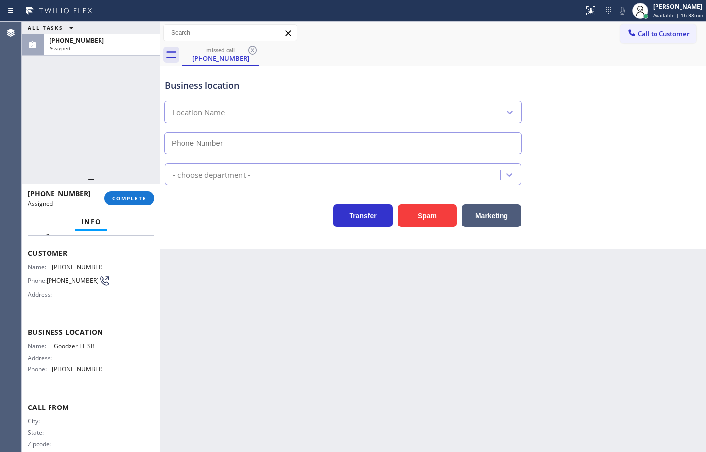
type input "[PHONE_NUMBER]"
click at [145, 196] on span "COMPLETE" at bounding box center [129, 198] width 34 height 7
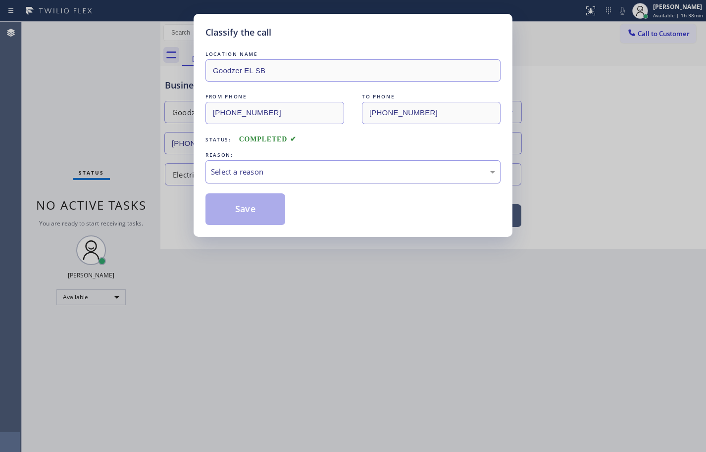
click at [262, 175] on div "Select a reason" at bounding box center [353, 171] width 284 height 11
click at [266, 209] on button "Save" at bounding box center [245, 209] width 80 height 32
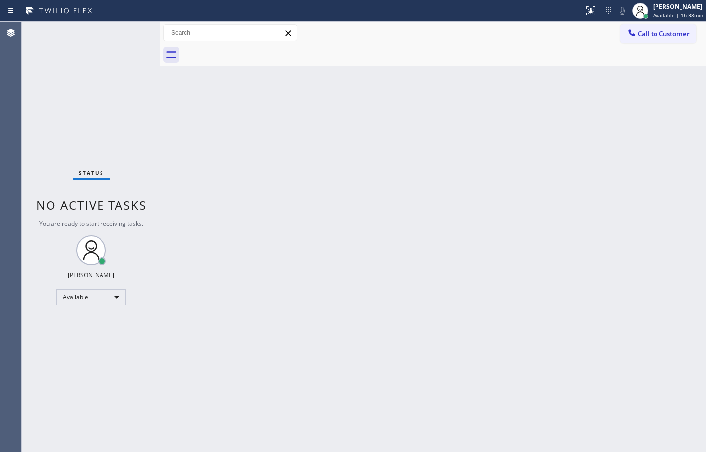
click at [659, 91] on div "Back to Dashboard Change Sender ID Customers Technicians Select a contact Outbo…" at bounding box center [432, 237] width 545 height 431
click at [688, 300] on div "Back to Dashboard Change Sender ID Customers Technicians Select a contact Outbo…" at bounding box center [432, 237] width 545 height 431
click at [665, 16] on span "Available | 1h 47min" at bounding box center [678, 15] width 50 height 7
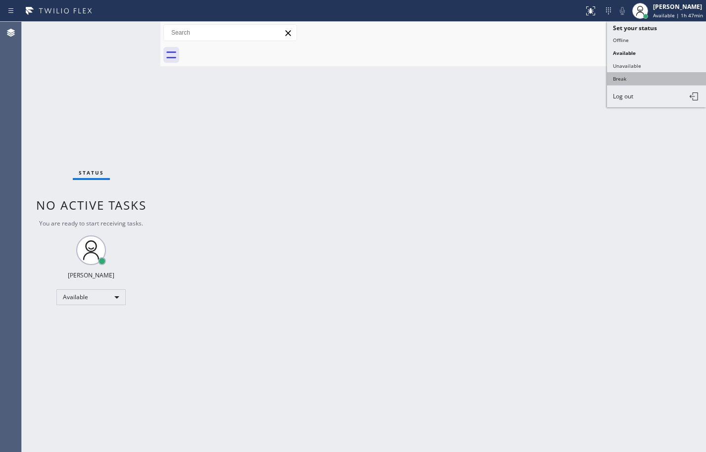
click at [634, 75] on button "Break" at bounding box center [656, 78] width 99 height 13
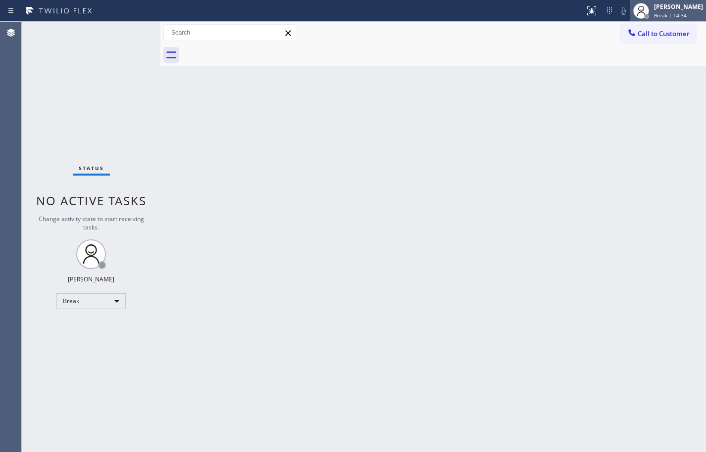
drag, startPoint x: 682, startPoint y: 12, endPoint x: 682, endPoint y: 21, distance: 8.9
click at [682, 12] on div "Break | 14:34" at bounding box center [678, 15] width 49 height 7
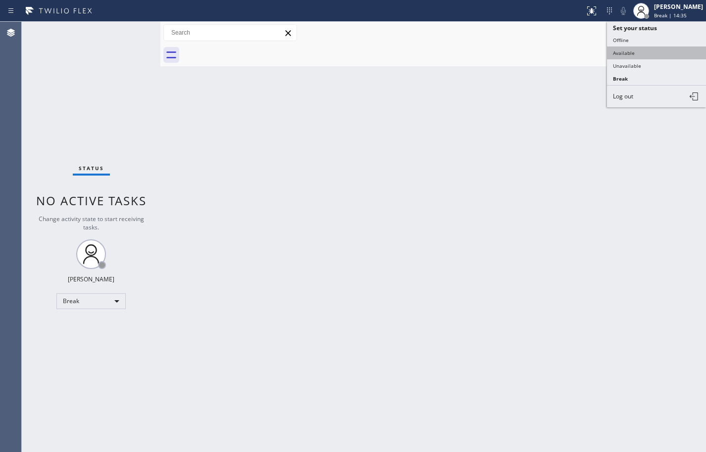
click at [666, 51] on button "Available" at bounding box center [656, 53] width 99 height 13
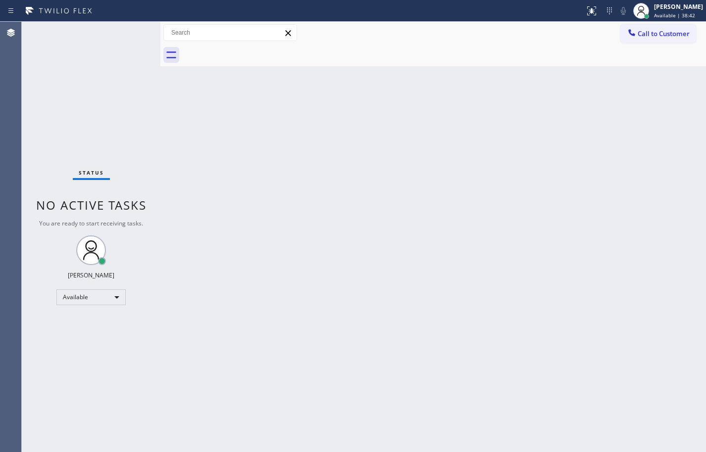
drag, startPoint x: 695, startPoint y: 14, endPoint x: 677, endPoint y: 47, distance: 37.2
click at [695, 14] on div "Available | 38:42" at bounding box center [678, 15] width 49 height 7
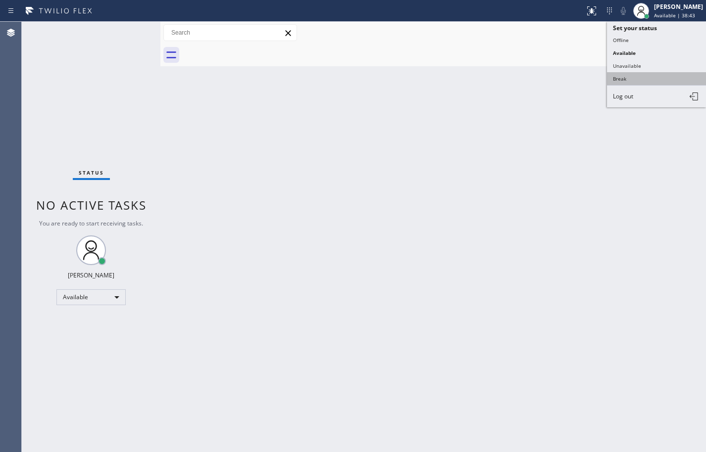
click at [666, 73] on button "Break" at bounding box center [656, 78] width 99 height 13
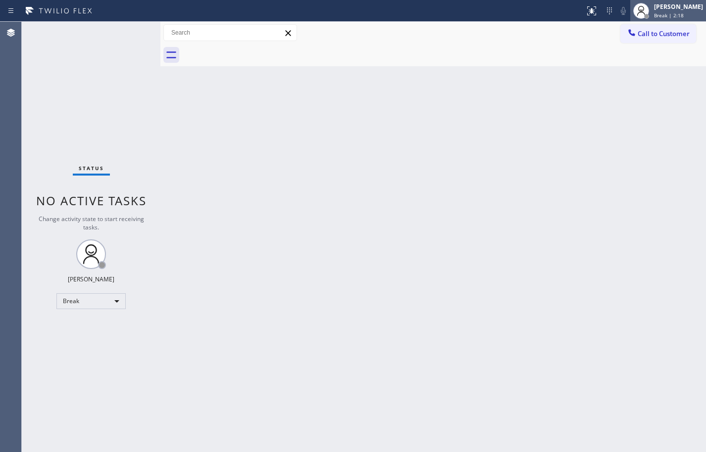
click at [673, 6] on div "[PERSON_NAME]" at bounding box center [678, 6] width 49 height 8
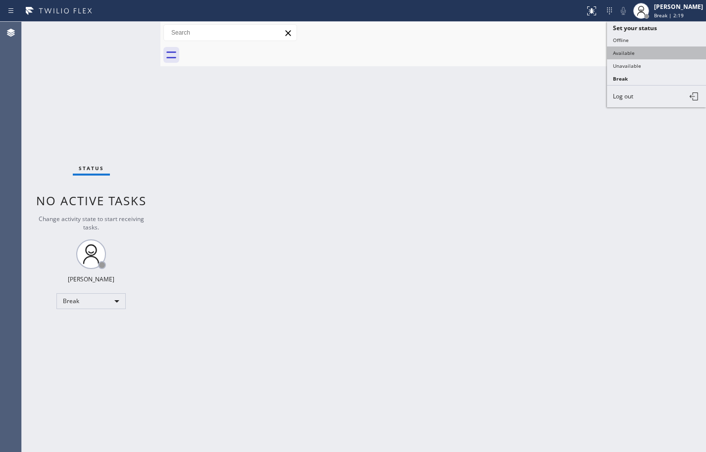
click at [648, 53] on button "Available" at bounding box center [656, 53] width 99 height 13
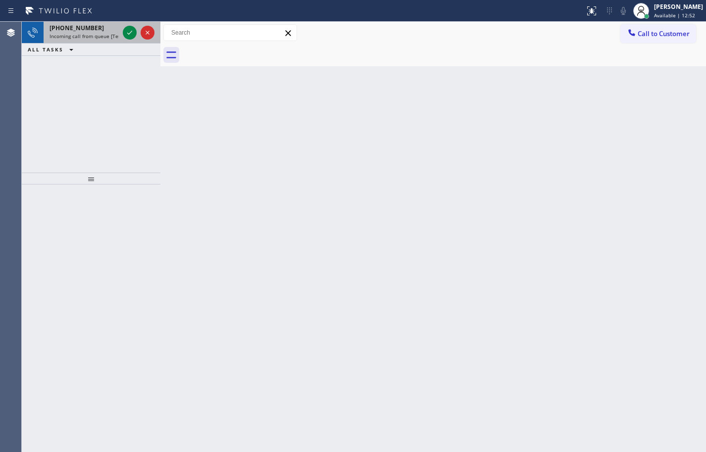
click at [88, 35] on span "Incoming call from queue [Test] All" at bounding box center [90, 36] width 82 height 7
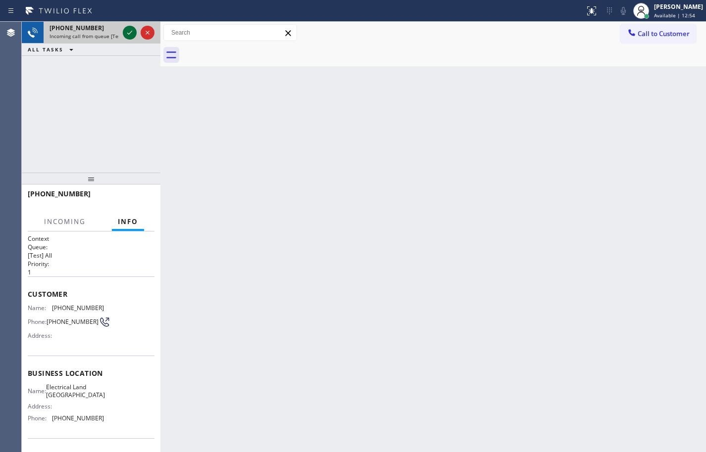
click at [131, 33] on icon at bounding box center [130, 33] width 12 height 12
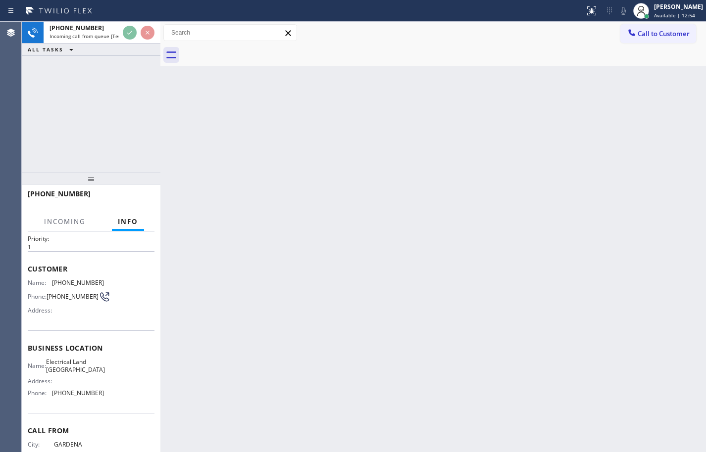
scroll to position [67, 0]
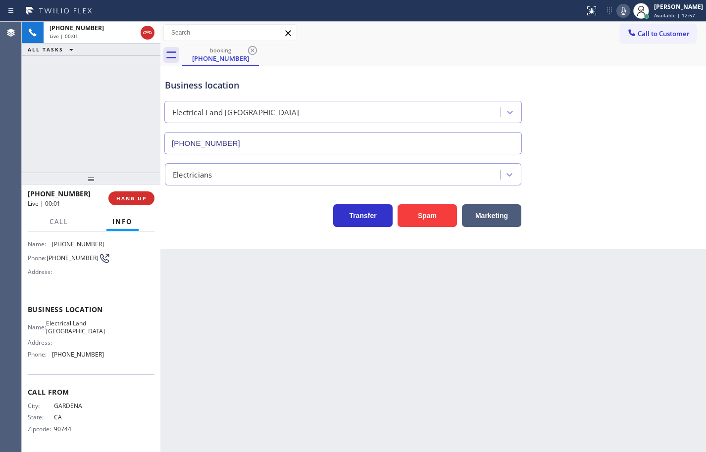
type input "[PHONE_NUMBER]"
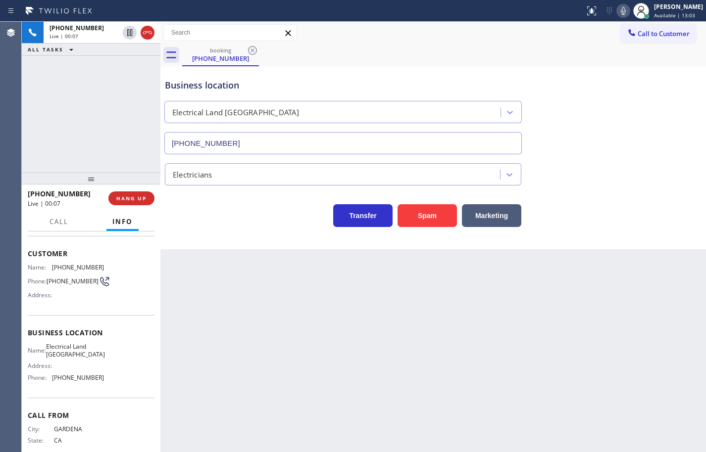
scroll to position [18, 0]
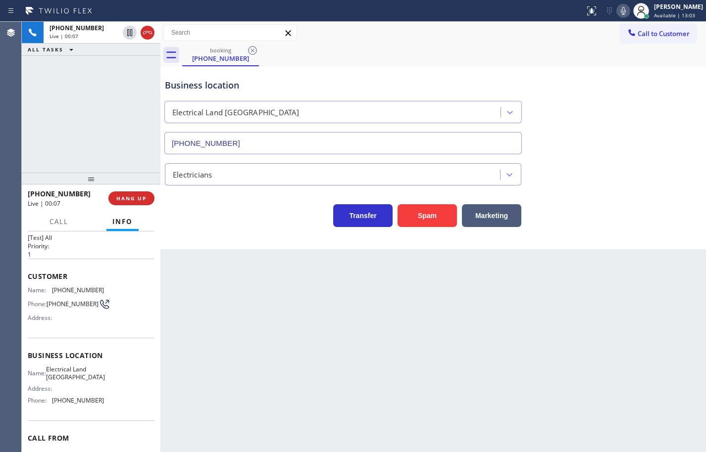
click at [95, 408] on div "Name: Electrical Land [GEOGRAPHIC_DATA] Address: Phone: [PHONE_NUMBER]" at bounding box center [66, 387] width 76 height 43
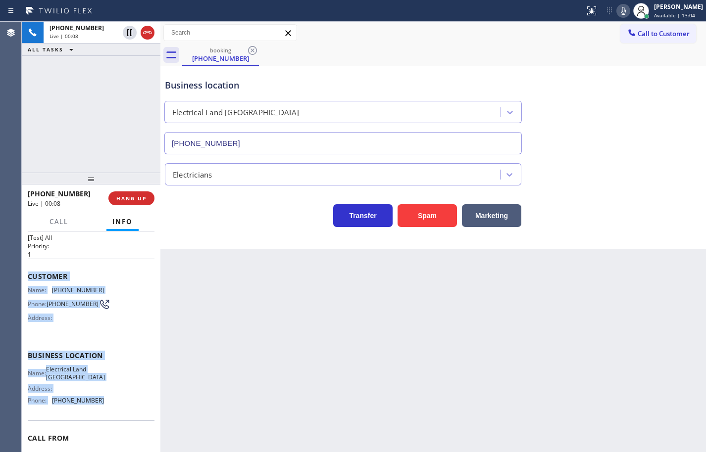
drag, startPoint x: 98, startPoint y: 408, endPoint x: 27, endPoint y: 275, distance: 151.0
click at [27, 275] on div "Context Queue: [Test] All Priority: 1 Customer Name: [PHONE_NUMBER] Phone: [PHO…" at bounding box center [91, 342] width 139 height 221
copy div "Customer Name: [PHONE_NUMBER] Phone: [PHONE_NUMBER] Address: Business location …"
click at [621, 12] on icon at bounding box center [623, 11] width 5 height 8
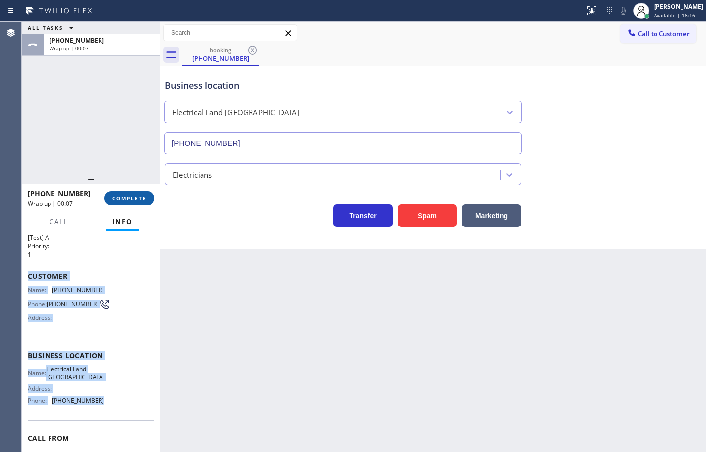
click at [124, 198] on span "COMPLETE" at bounding box center [129, 198] width 34 height 7
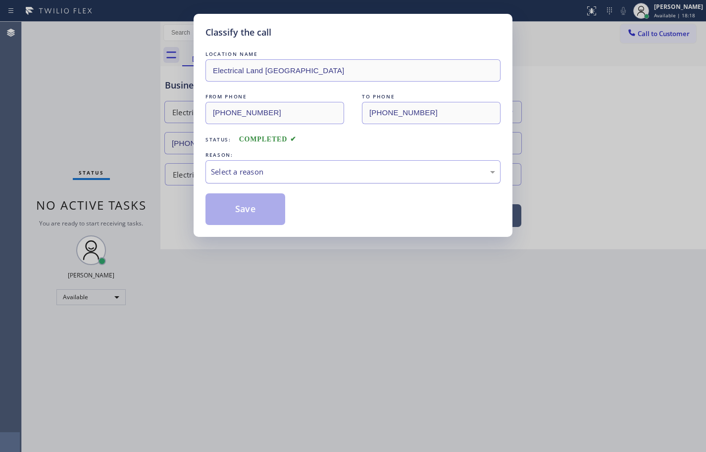
click at [371, 176] on div "Select a reason" at bounding box center [353, 171] width 284 height 11
click at [277, 209] on button "Save" at bounding box center [245, 209] width 80 height 32
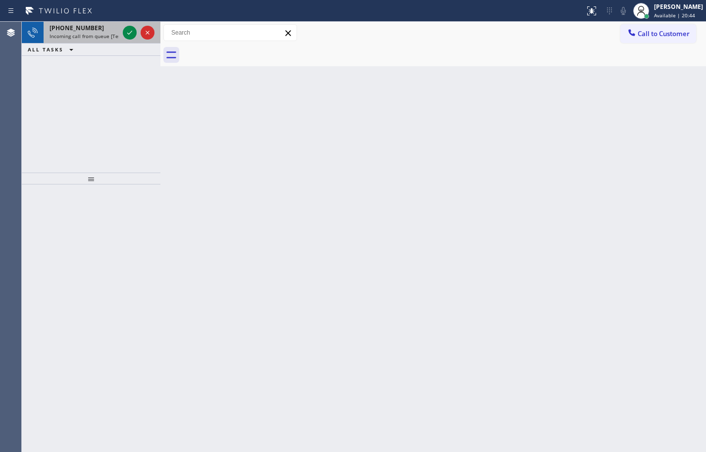
click at [103, 30] on div "[PHONE_NUMBER]" at bounding box center [83, 28] width 69 height 8
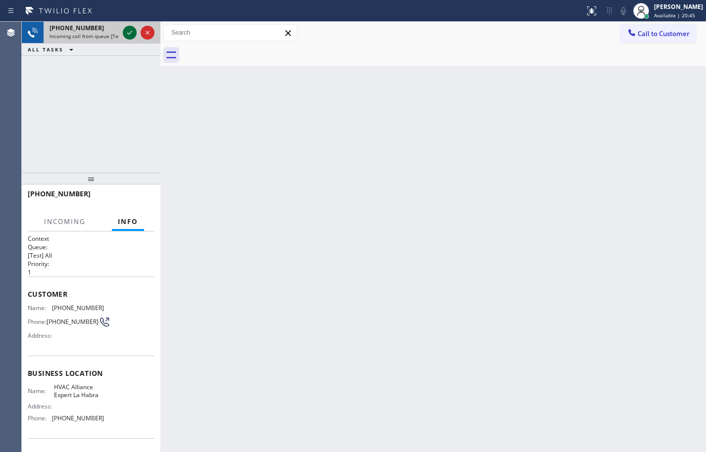
click at [128, 32] on icon at bounding box center [130, 33] width 12 height 12
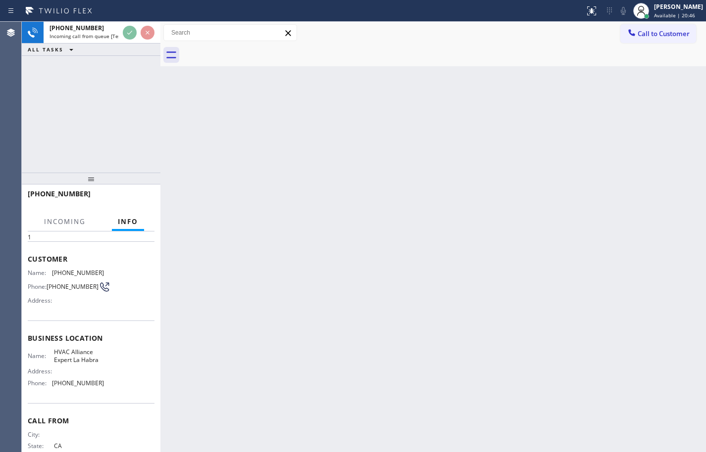
scroll to position [67, 0]
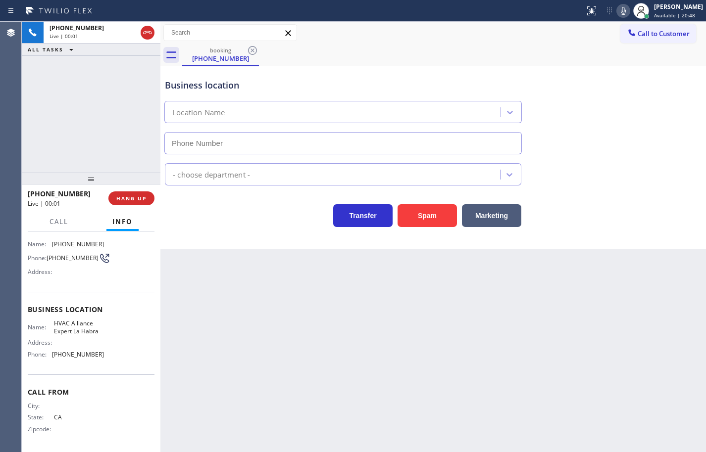
type input "[PHONE_NUMBER]"
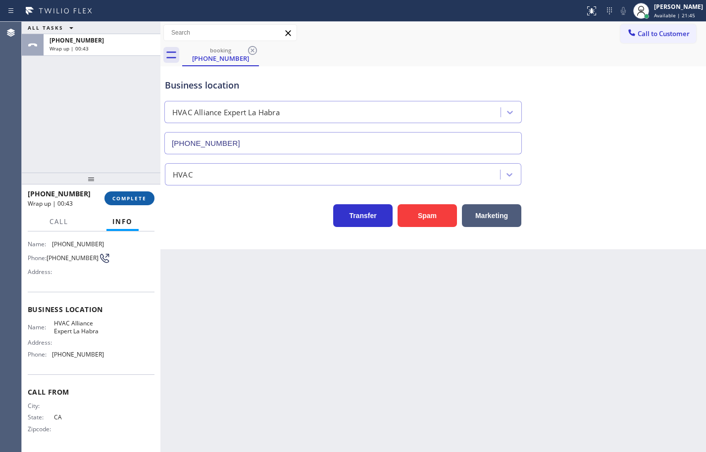
click at [119, 200] on span "COMPLETE" at bounding box center [129, 198] width 34 height 7
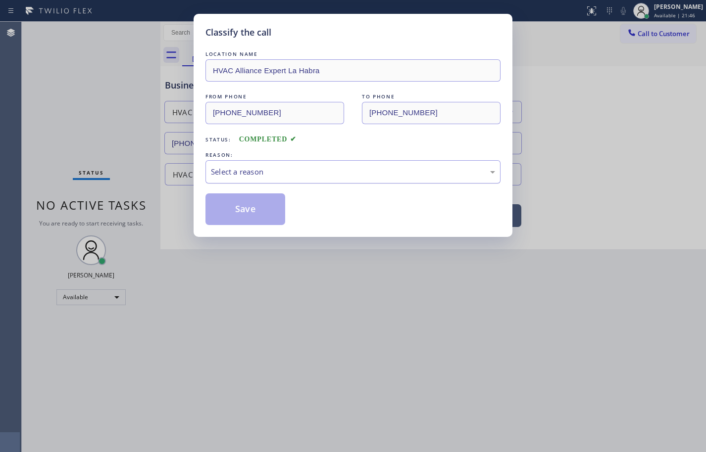
click at [284, 171] on div "Select a reason" at bounding box center [353, 171] width 284 height 11
click at [256, 205] on button "Save" at bounding box center [245, 209] width 80 height 32
